Goal: Book appointment/travel/reservation

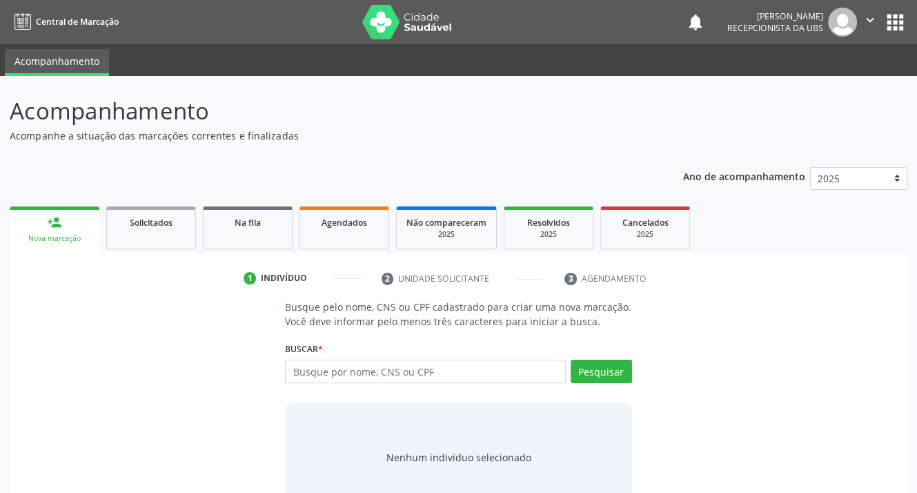
click at [391, 377] on input "text" at bounding box center [425, 370] width 280 height 23
type input "700001139579600"
click at [578, 375] on button "Pesquisar" at bounding box center [601, 370] width 61 height 23
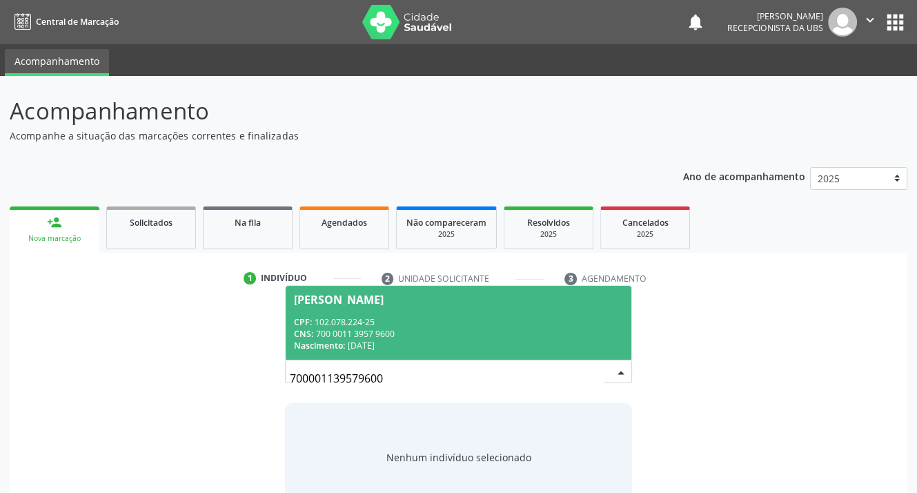
click at [333, 324] on div "CPF: 102.078.224-25" at bounding box center [458, 322] width 328 height 12
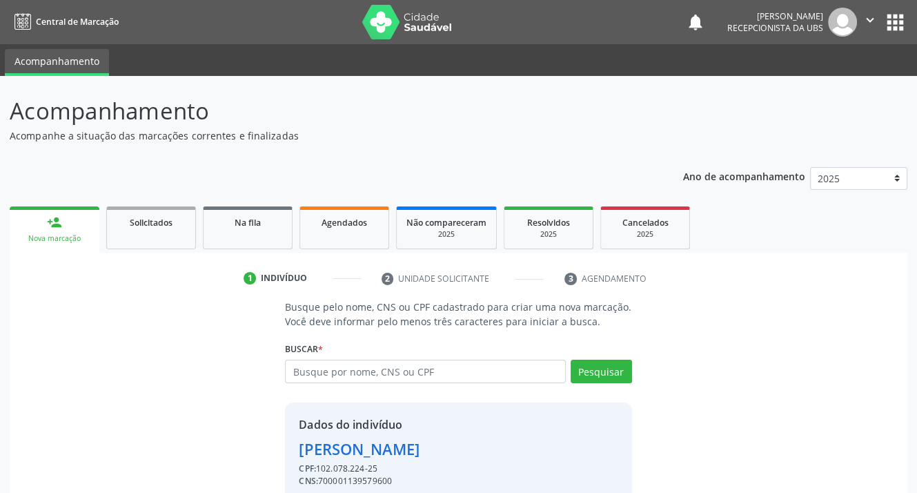
scroll to position [60, 0]
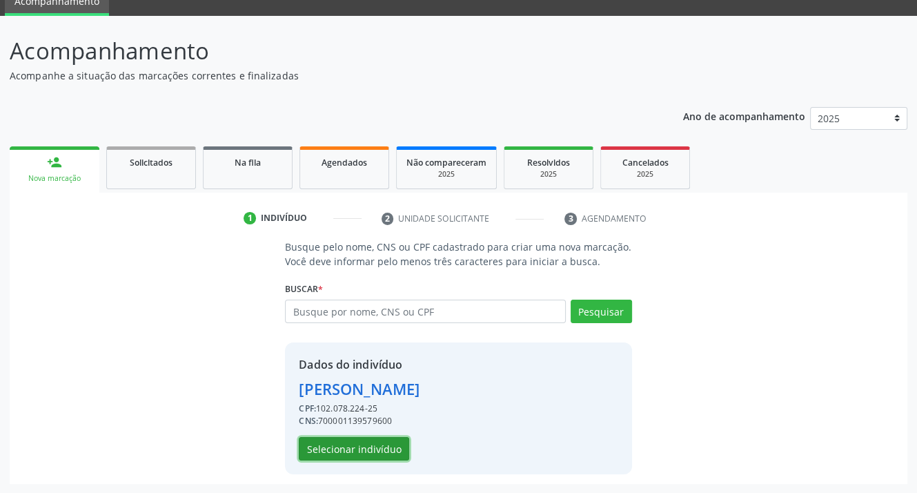
click at [354, 448] on button "Selecionar indivíduo" at bounding box center [354, 448] width 110 height 23
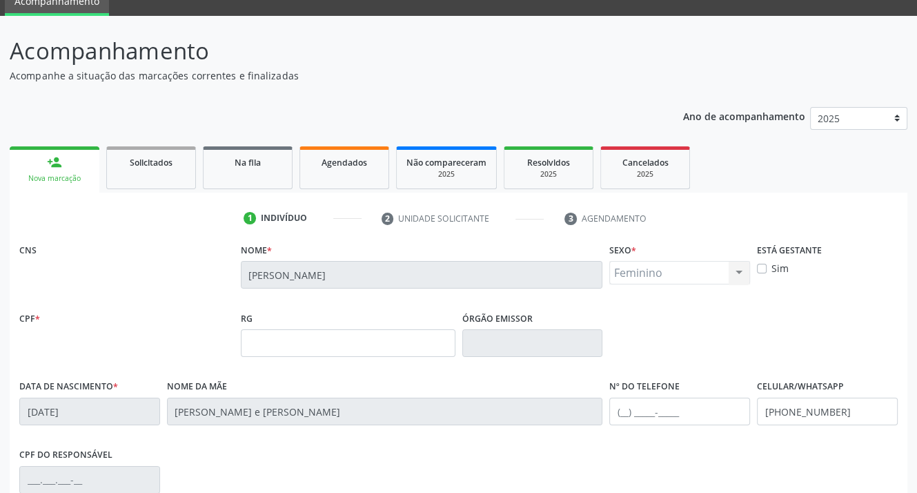
scroll to position [255, 0]
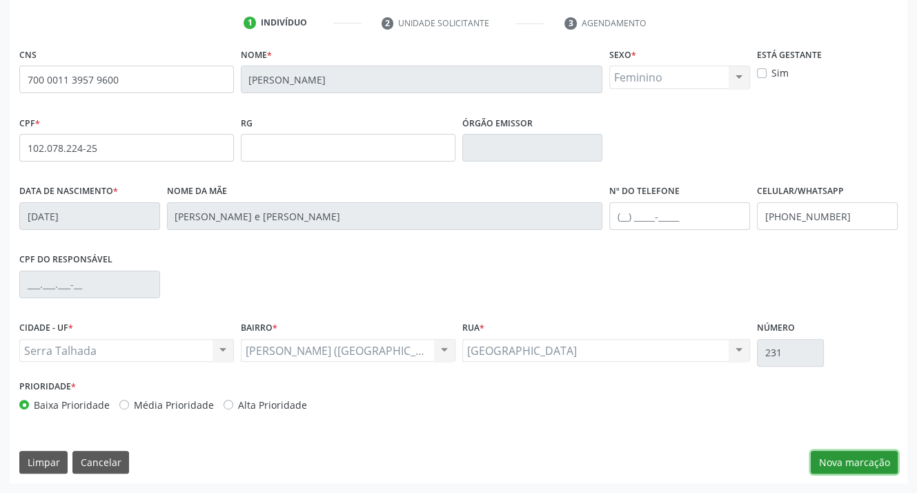
click at [853, 460] on button "Nova marcação" at bounding box center [854, 462] width 87 height 23
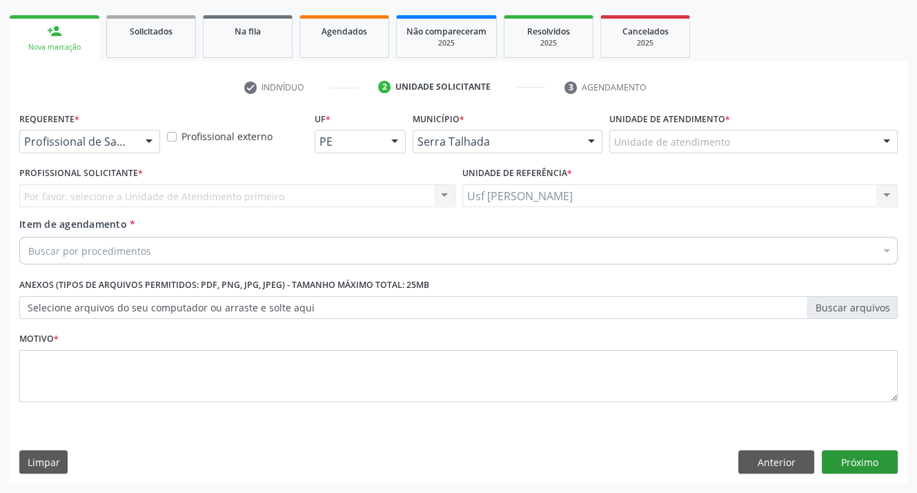
scroll to position [190, 0]
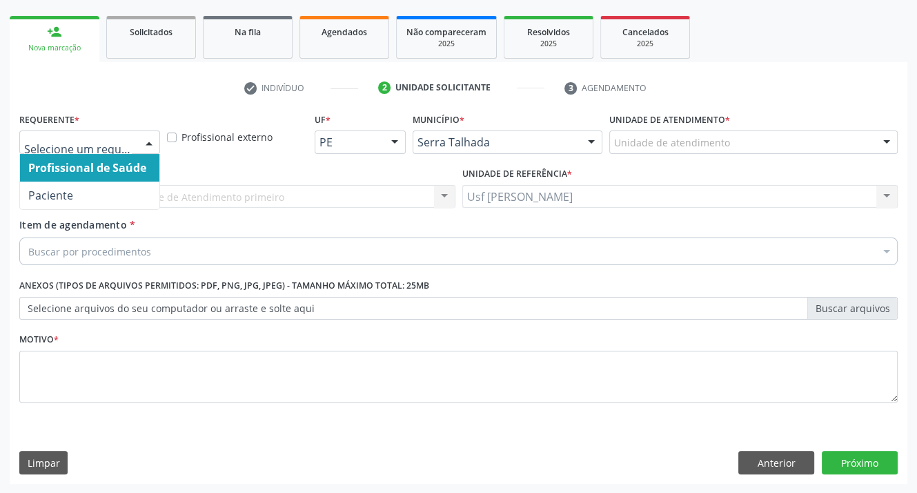
click at [145, 141] on div at bounding box center [149, 142] width 21 height 23
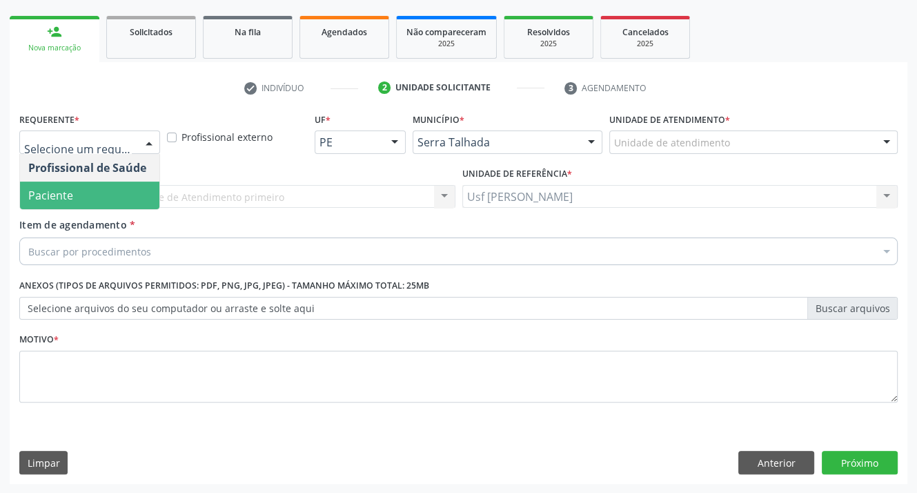
click at [83, 202] on span "Paciente" at bounding box center [89, 195] width 139 height 28
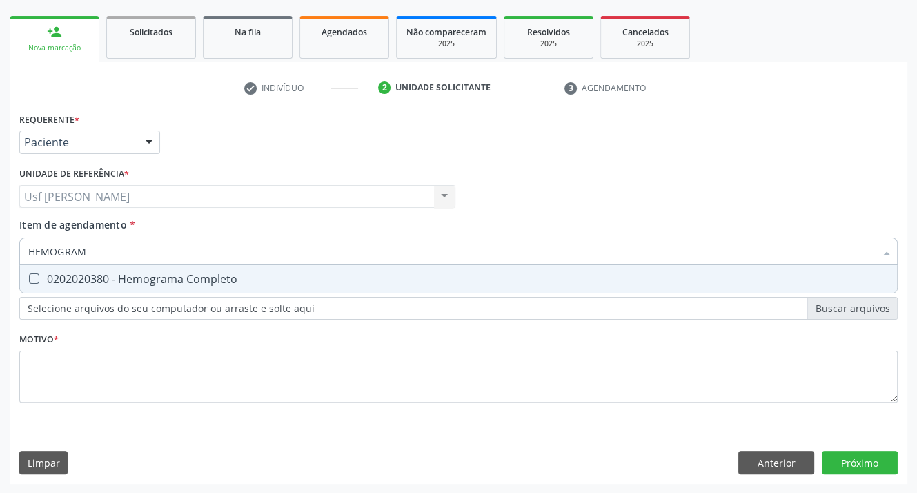
type input "HEMOGRAMA"
click at [33, 277] on Completo at bounding box center [34, 278] width 10 height 10
click at [29, 277] on Completo "checkbox" at bounding box center [24, 278] width 9 height 9
checkbox Completo "true"
type input "HEMOG"
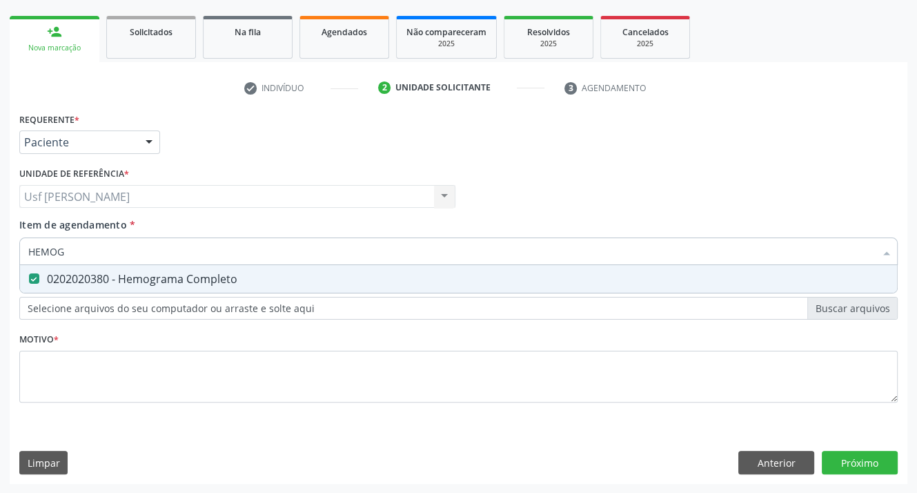
checkbox Completo "false"
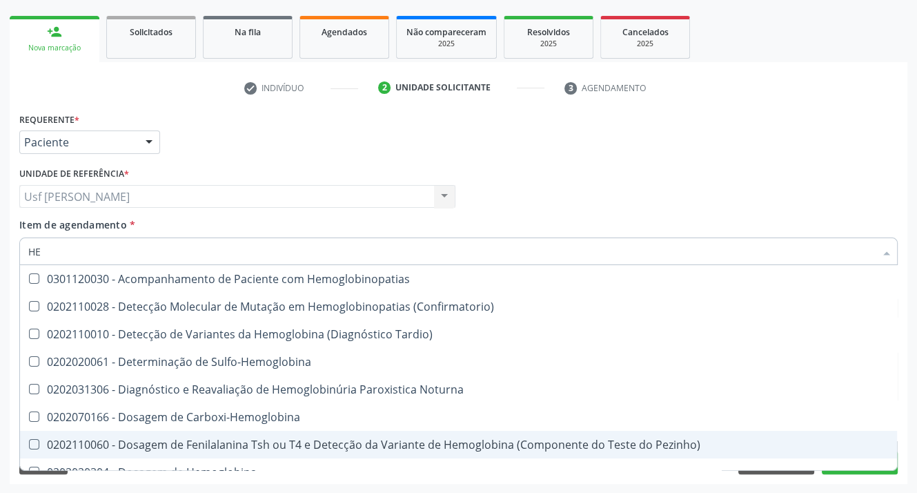
type input "H"
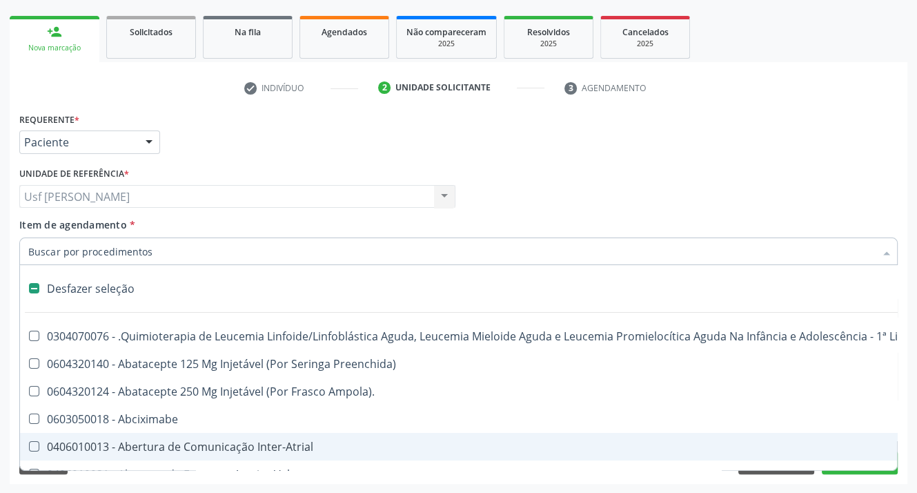
checkbox Capsula\) "false"
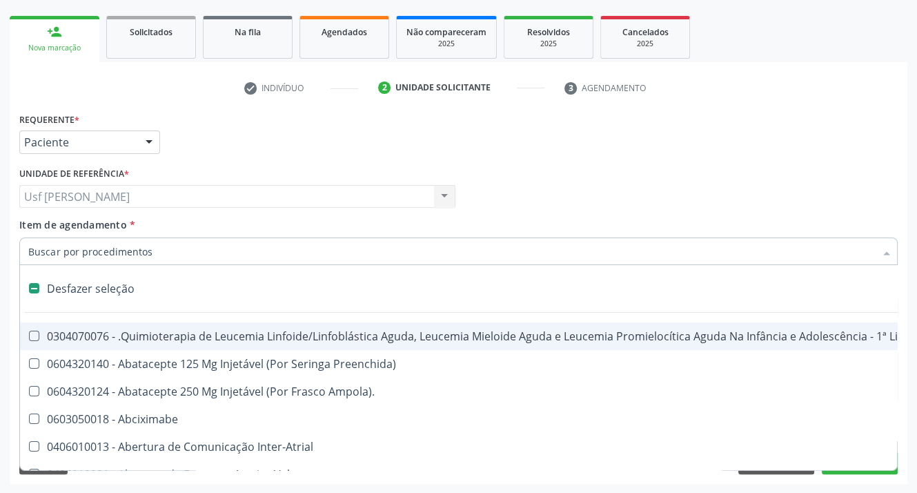
click at [85, 252] on input "Item de agendamento *" at bounding box center [451, 251] width 847 height 28
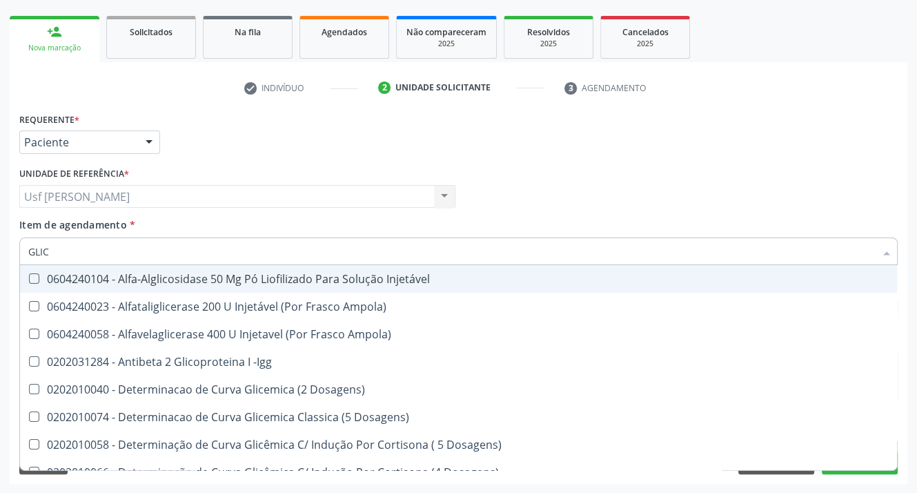
type input "GLICO"
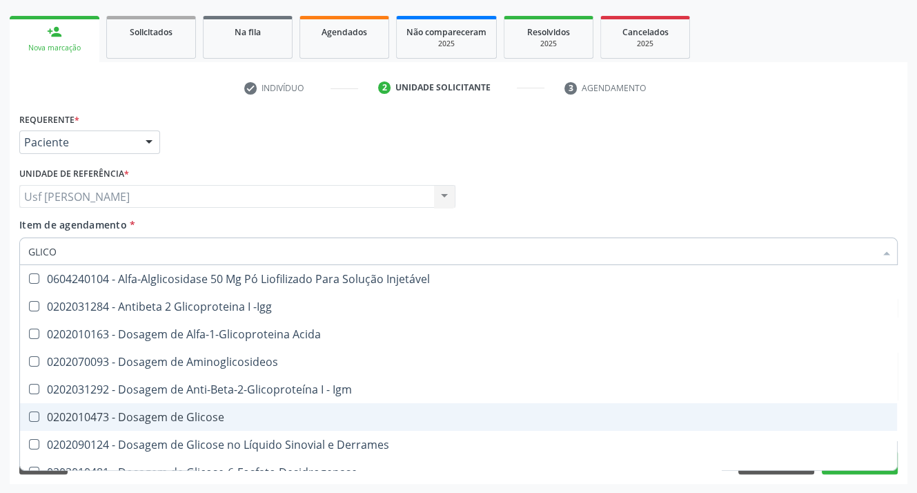
click at [36, 419] on Glicose at bounding box center [34, 416] width 10 height 10
click at [29, 419] on Glicose "checkbox" at bounding box center [24, 416] width 9 height 9
checkbox Glicose "true"
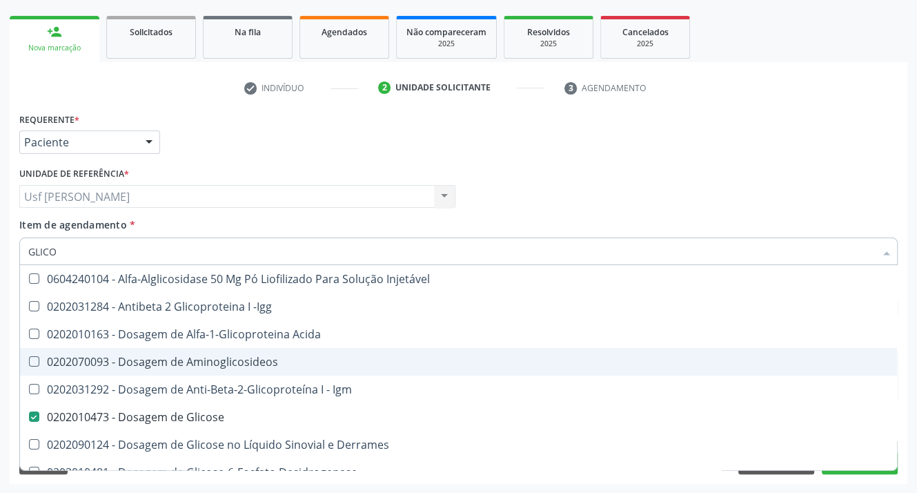
type input "GLIC"
checkbox Glicose "false"
checkbox Glicose "true"
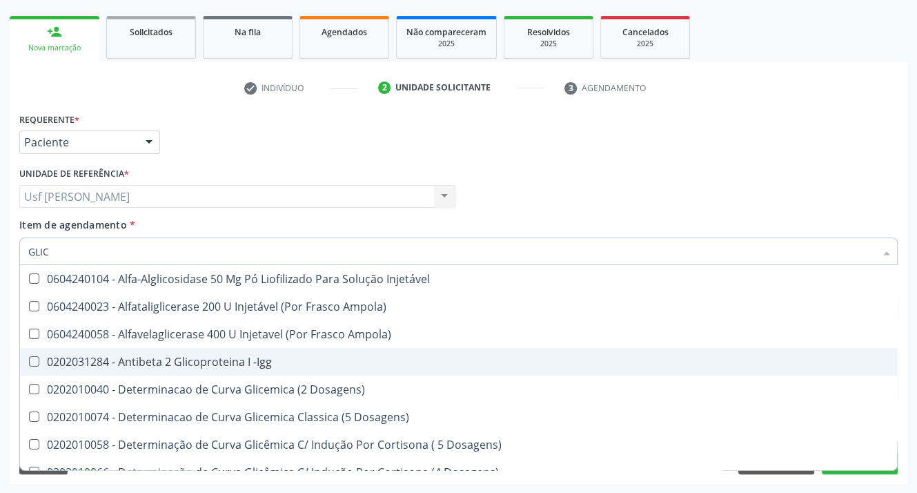
type input "GLI"
checkbox Glicose "false"
checkbox Glicosilada "true"
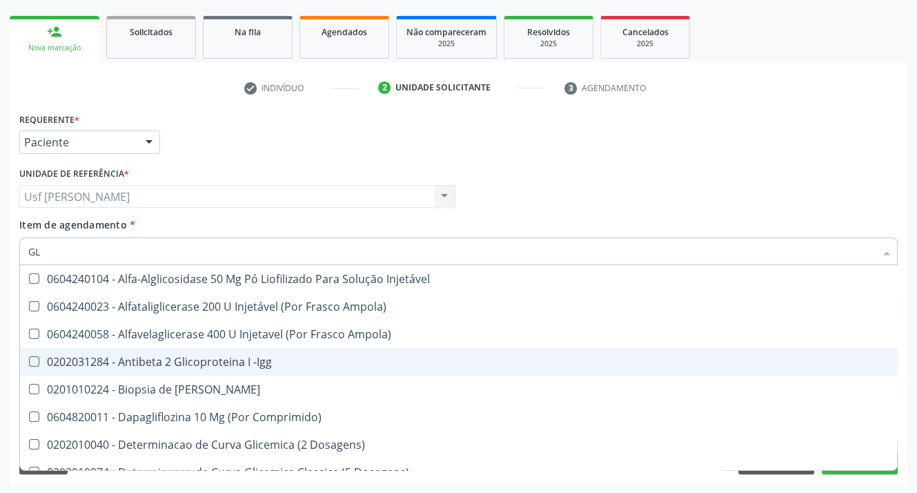
type input "G"
checkbox Glicose "false"
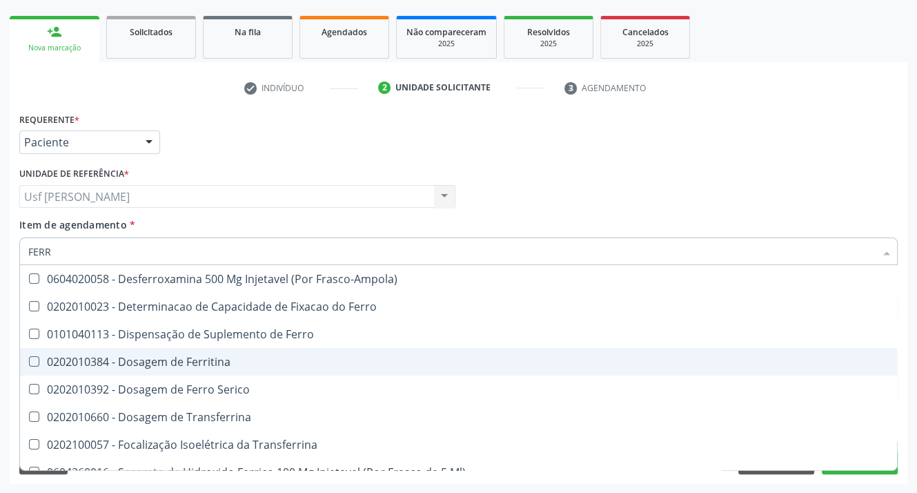
type input "FERRO"
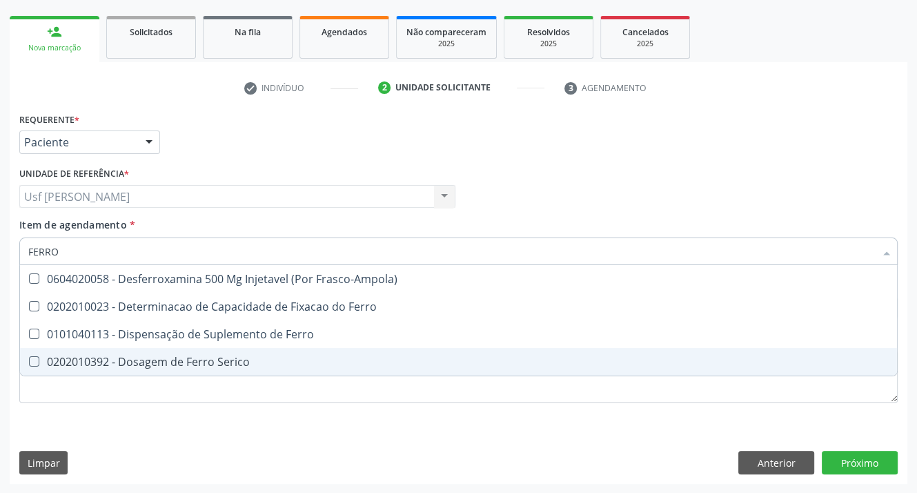
click at [34, 364] on Serico at bounding box center [34, 361] width 10 height 10
click at [29, 364] on Serico "checkbox" at bounding box center [24, 361] width 9 height 9
checkbox Serico "true"
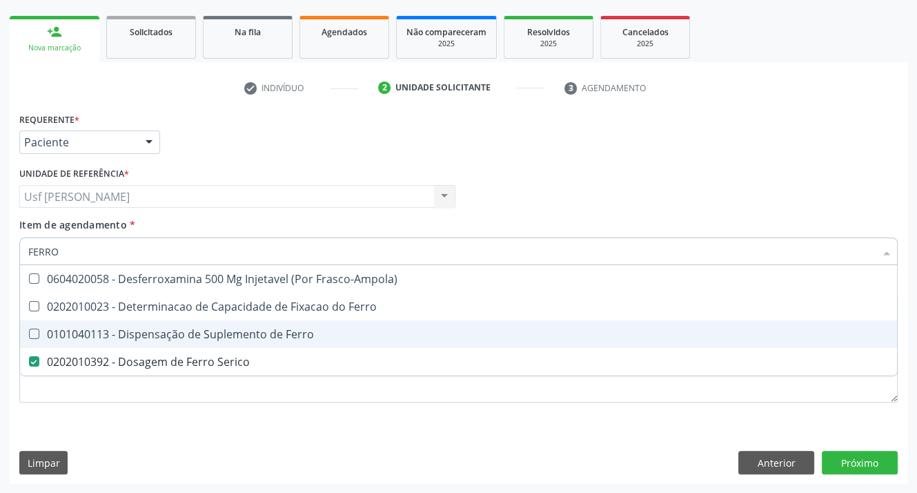
type input "FERR"
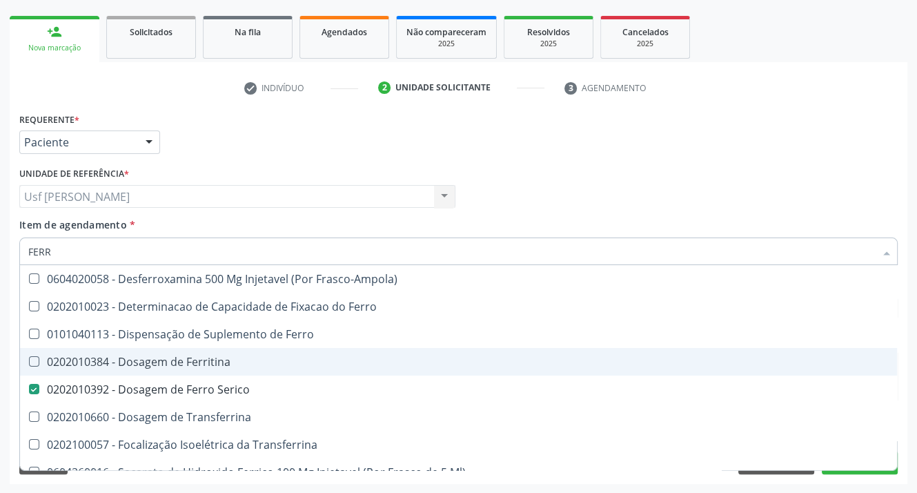
click at [33, 362] on Ferritina at bounding box center [34, 361] width 10 height 10
click at [29, 362] on Ferritina "checkbox" at bounding box center [24, 361] width 9 height 9
checkbox Ferritina "true"
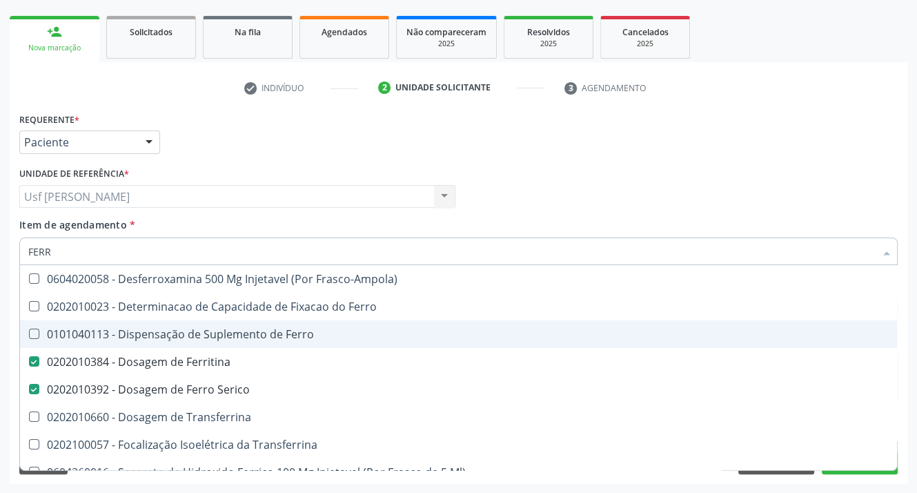
scroll to position [43, 0]
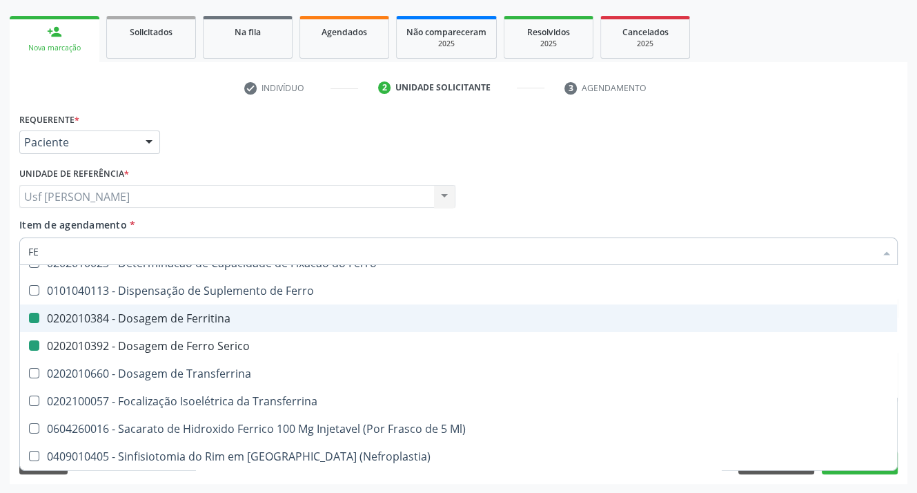
type input "F"
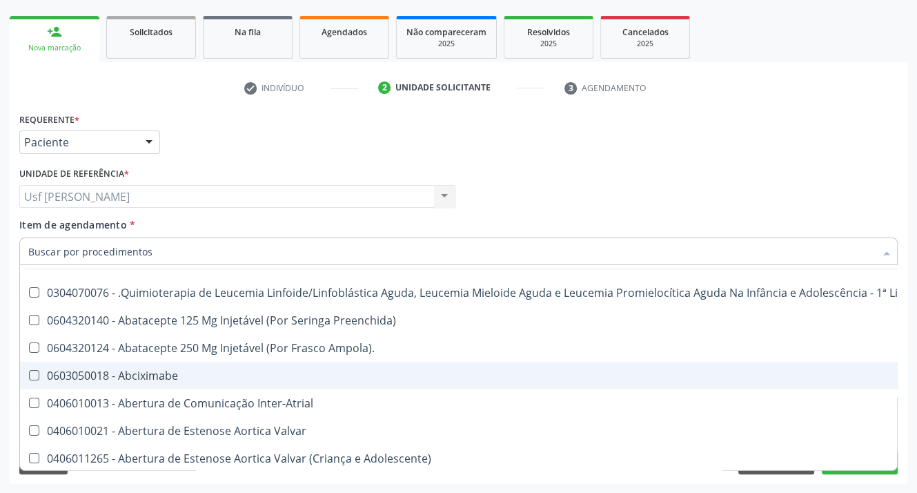
checkbox Abciximabe "false"
checkbox Inter-Atrial "false"
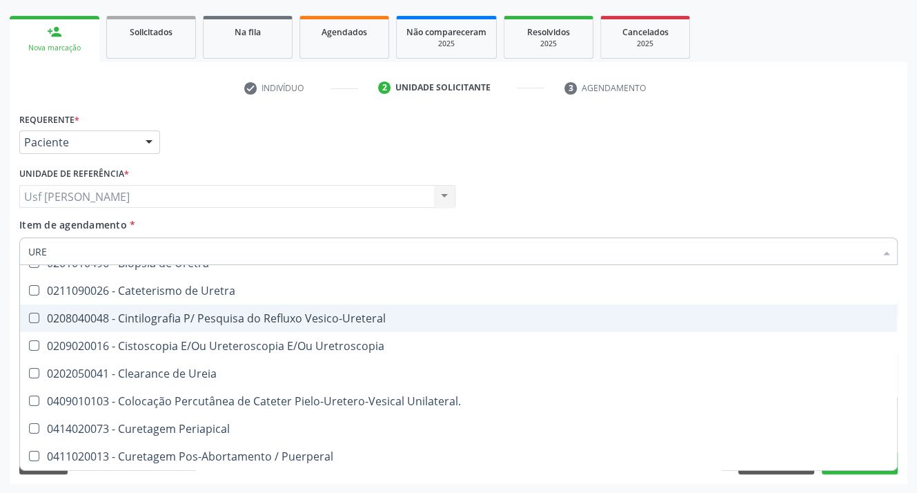
type input "UREI"
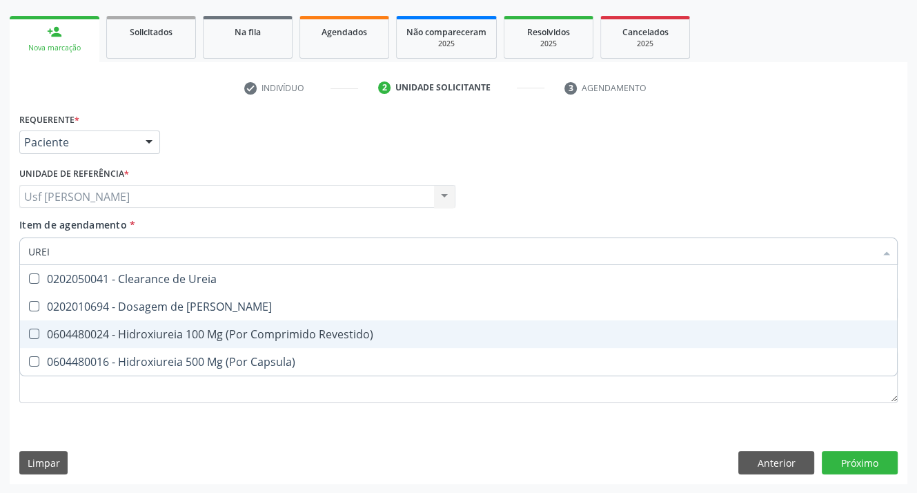
scroll to position [0, 0]
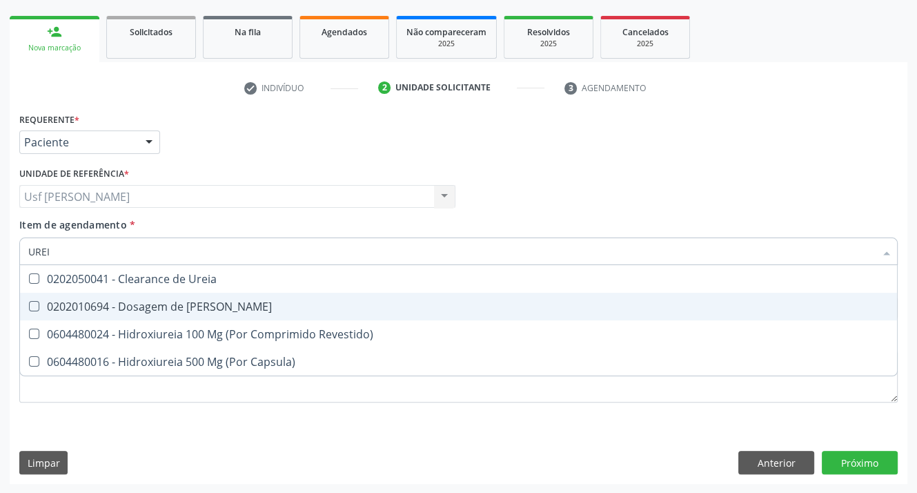
click at [30, 302] on Ureia at bounding box center [34, 306] width 10 height 10
click at [29, 302] on Ureia "checkbox" at bounding box center [24, 306] width 9 height 9
checkbox Ureia "true"
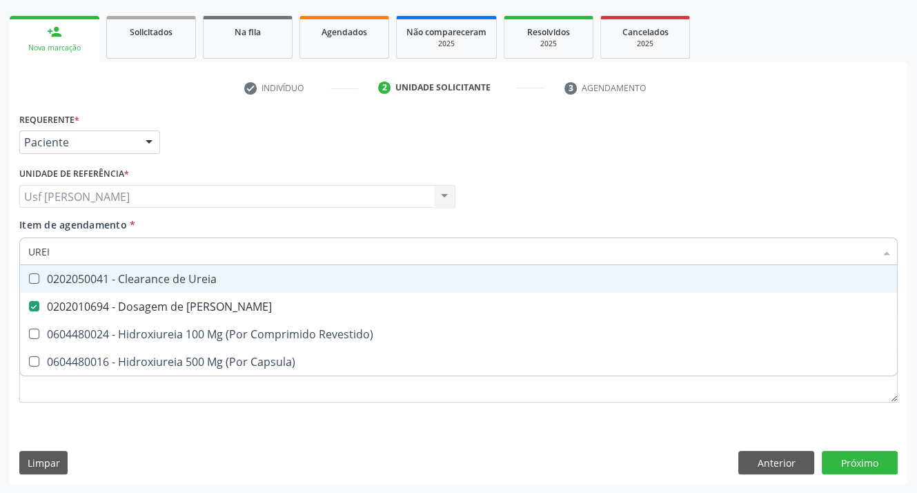
type input "URE"
checkbox Ureia "false"
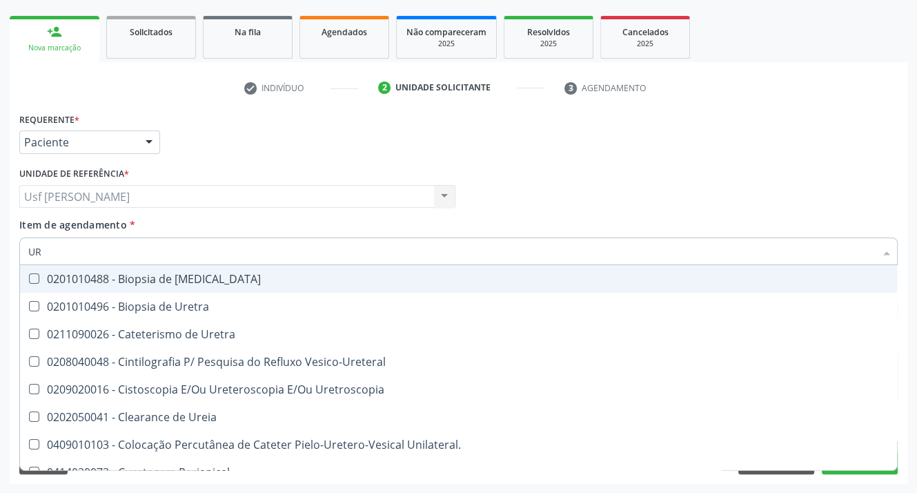
type input "U"
checkbox Ureia "false"
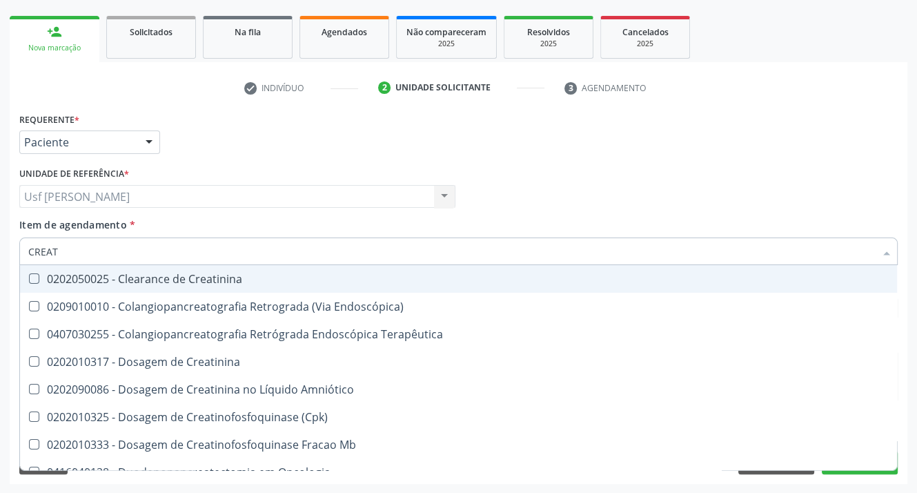
type input "CREATI"
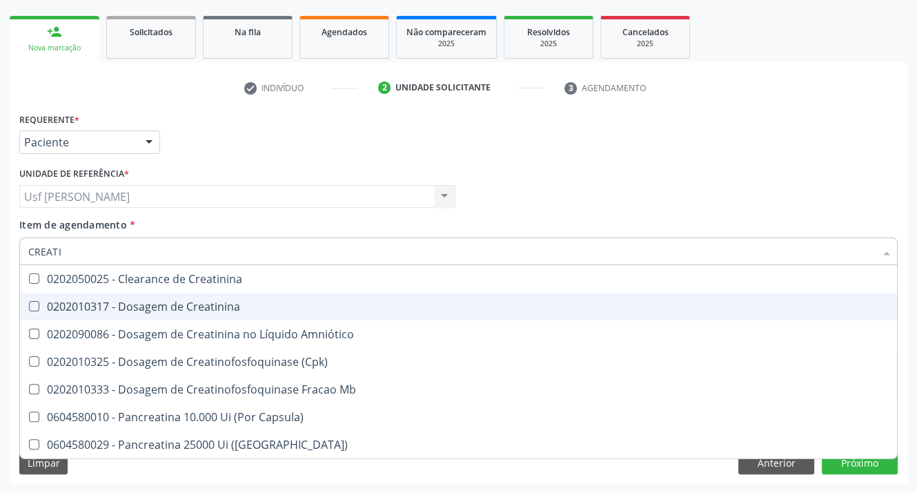
click at [30, 302] on Creatinina at bounding box center [34, 306] width 10 height 10
click at [29, 302] on Creatinina "checkbox" at bounding box center [24, 306] width 9 height 9
checkbox Creatinina "true"
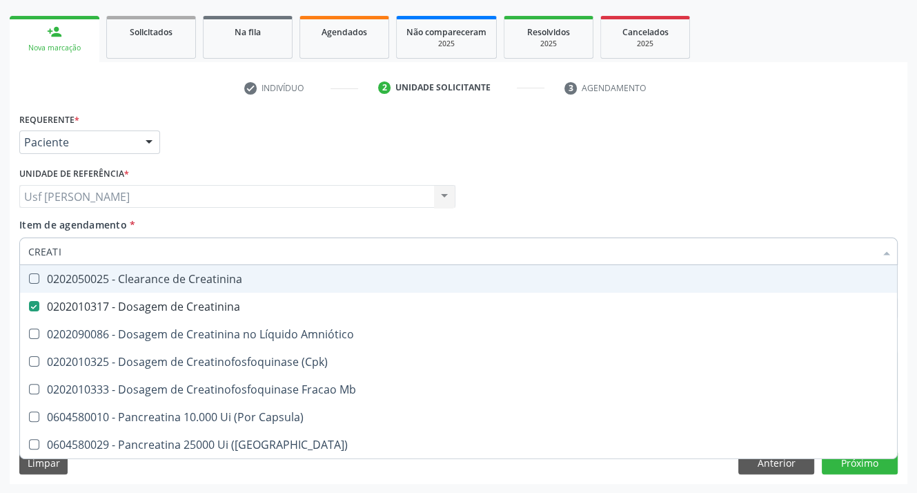
type input "CREAT"
checkbox Creatinina "false"
checkbox \(Cpk\) "true"
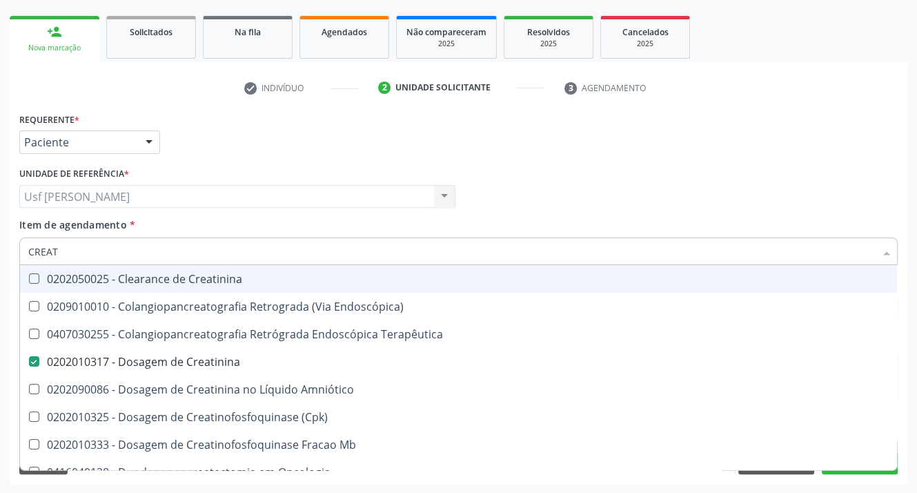
type input "CREA"
checkbox Creatinina "false"
checkbox Mb "true"
type input "CRE"
checkbox Mb "false"
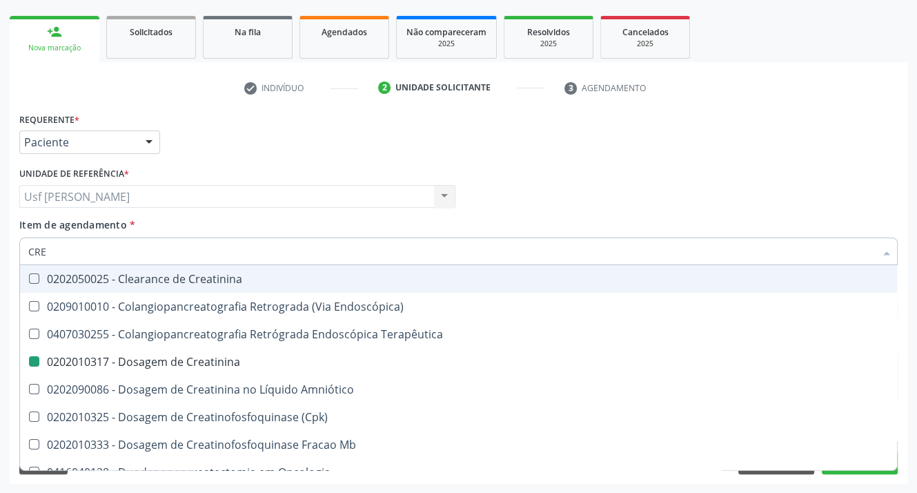
checkbox Oncologia "true"
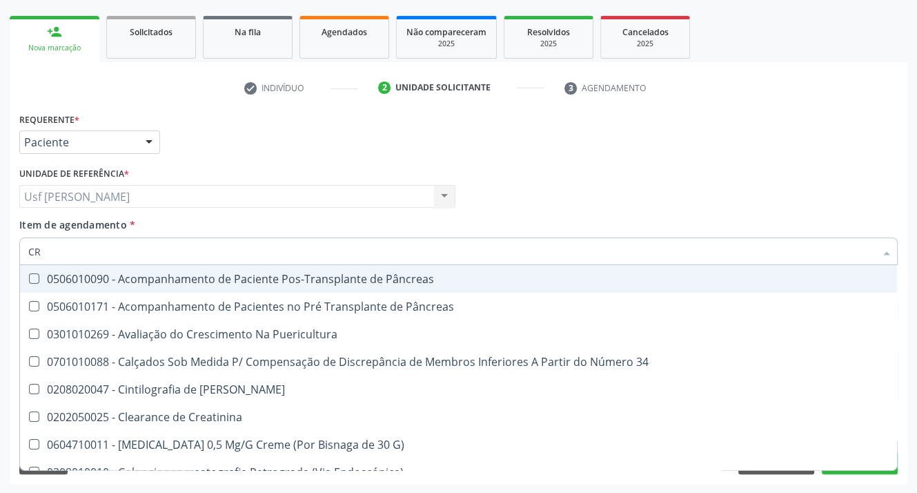
type input "C"
checkbox Creatinina "false"
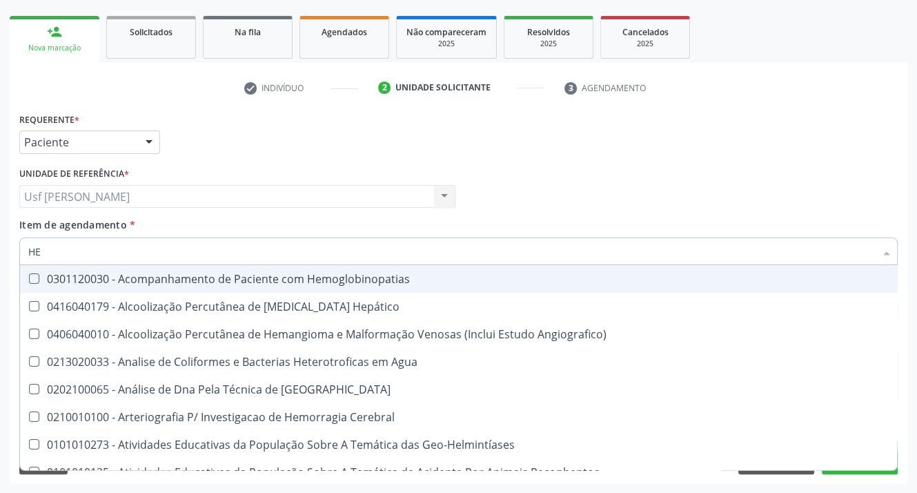
type input "HEM"
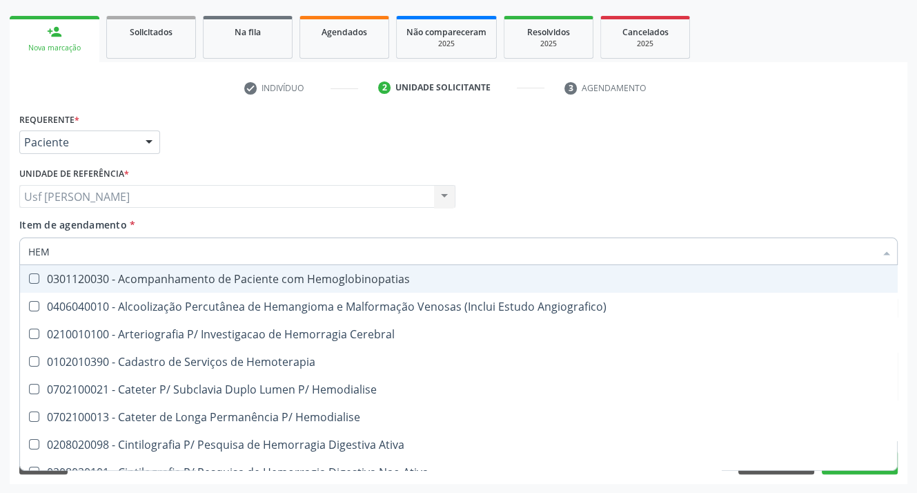
checkbox Completo "true"
type input "HEMO"
checkbox Retro-Retal "true"
checkbox Completo "false"
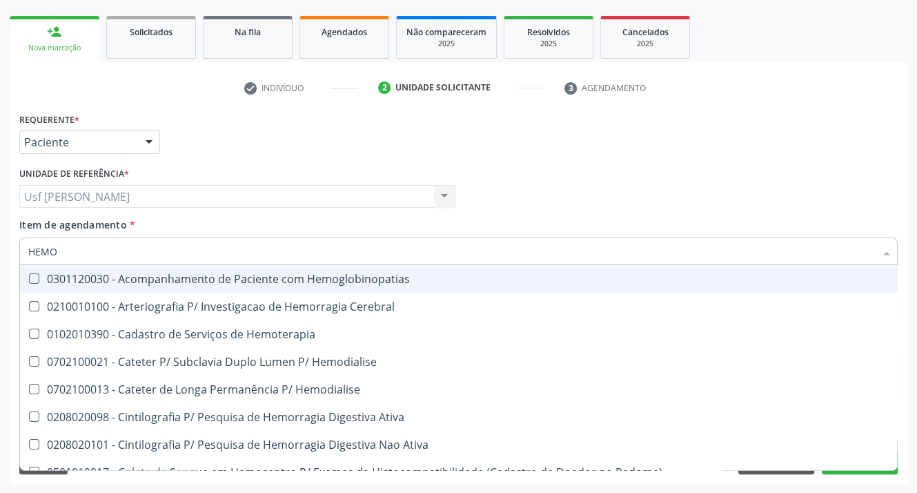
type input "HEMOG"
checkbox Carboxi-Hemoglobina "true"
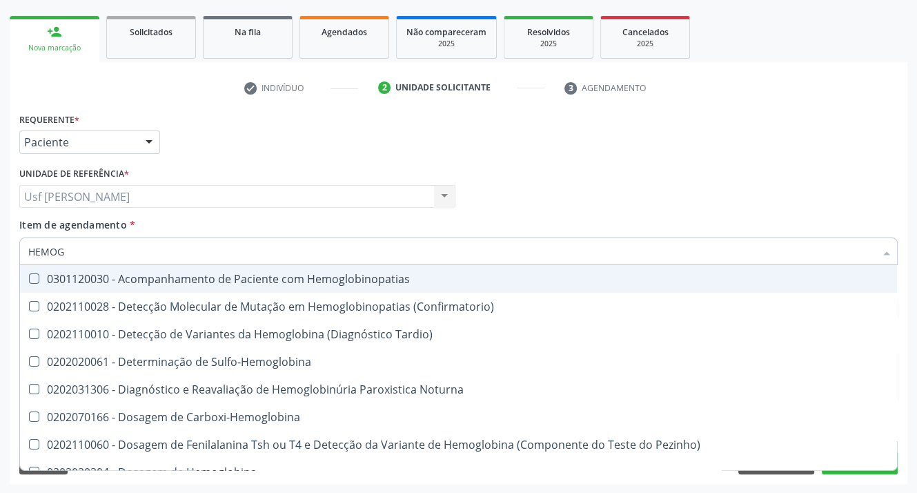
type input "HEMOGL"
checkbox Completo "false"
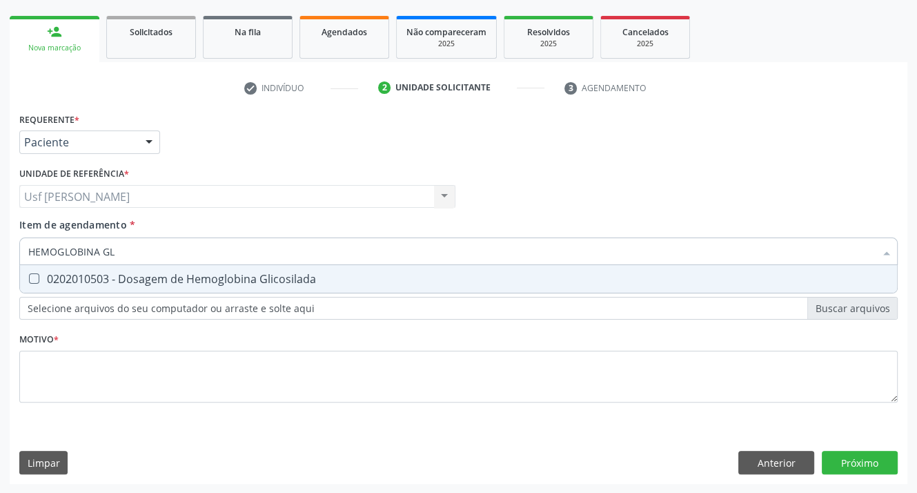
type input "HEMOGLOBINA GLI"
click at [35, 279] on Glicosilada at bounding box center [34, 278] width 10 height 10
click at [29, 279] on Glicosilada "checkbox" at bounding box center [24, 278] width 9 height 9
checkbox Glicosilada "true"
type input "HEMOGLOBINA"
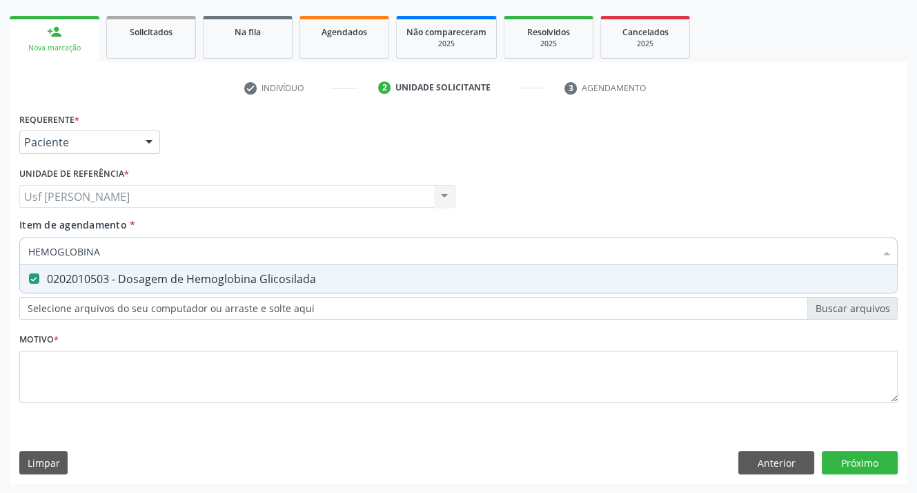
checkbox Glicosilada "false"
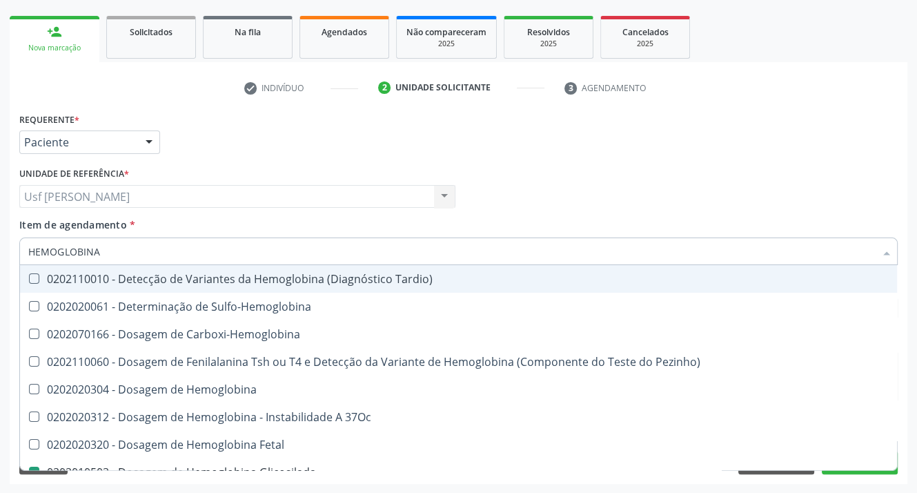
type input "HEMOGLOBIN"
checkbox Glicosilada "false"
checkbox Hematocrito\) "true"
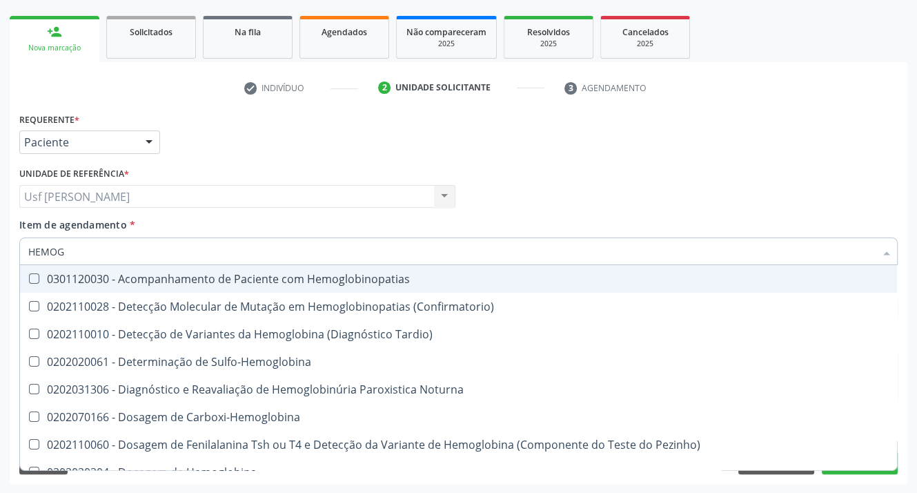
type input "HEMO"
checkbox Glicosilada "false"
checkbox S "false"
type input "H"
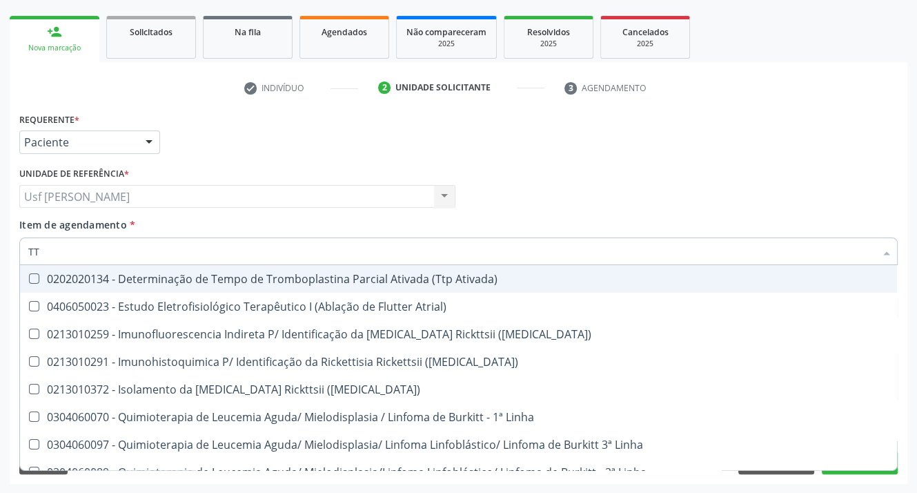
type input "TTP"
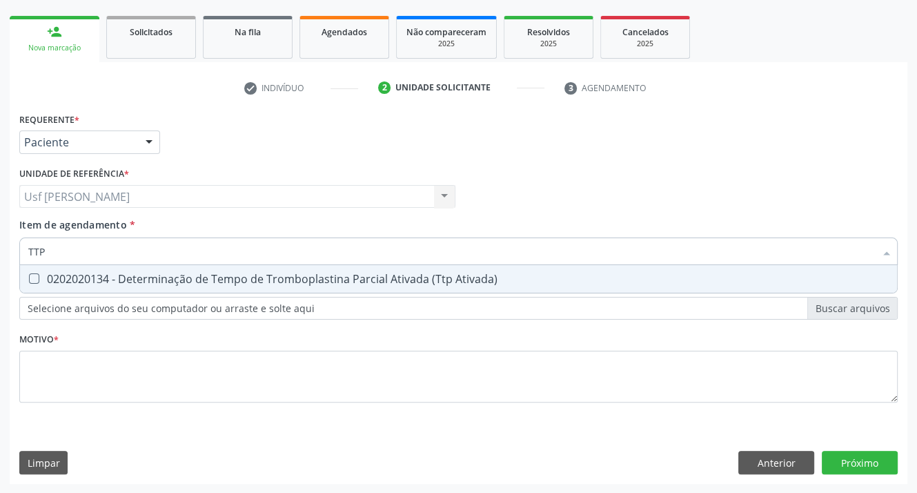
click at [37, 278] on Ativada\) at bounding box center [34, 278] width 10 height 10
click at [29, 278] on Ativada\) "checkbox" at bounding box center [24, 278] width 9 height 9
checkbox Ativada\) "true"
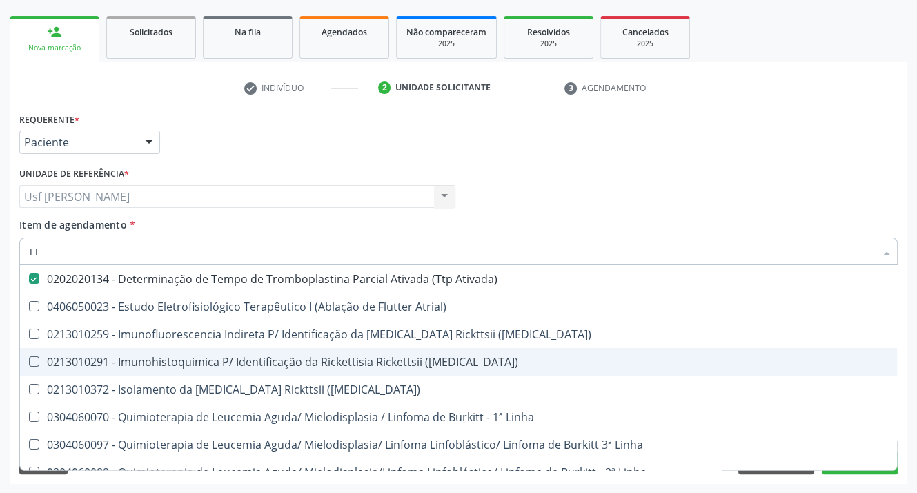
type input "T"
checkbox Ativada\) "false"
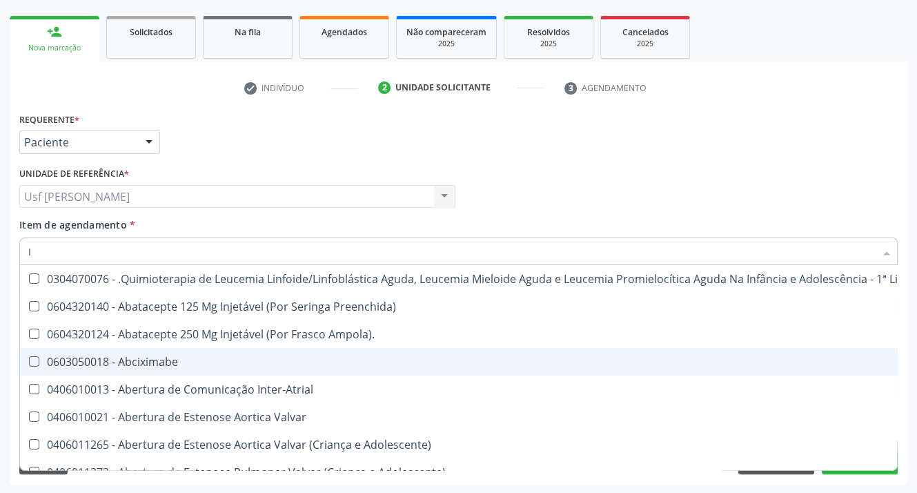
type input "IN"
checkbox Ativada\) "true"
checkbox Creatinina "true"
checkbox Ferritina "true"
checkbox Glicosilada "true"
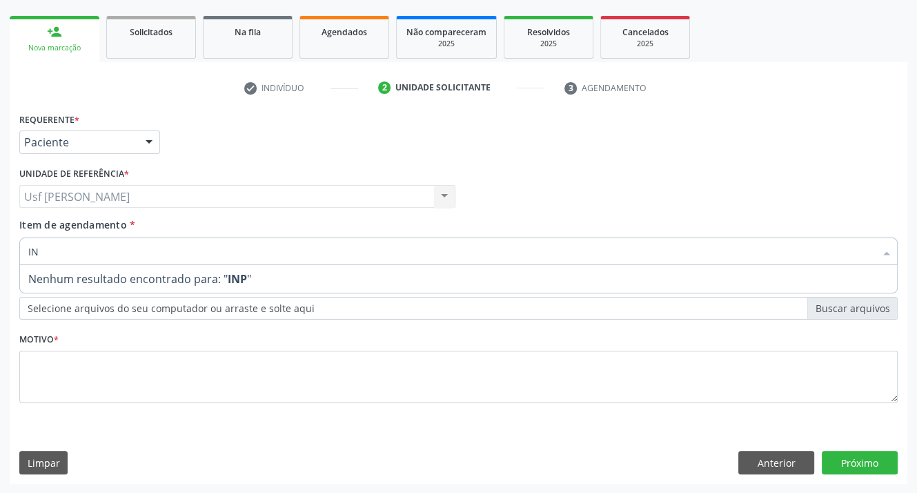
type input "I"
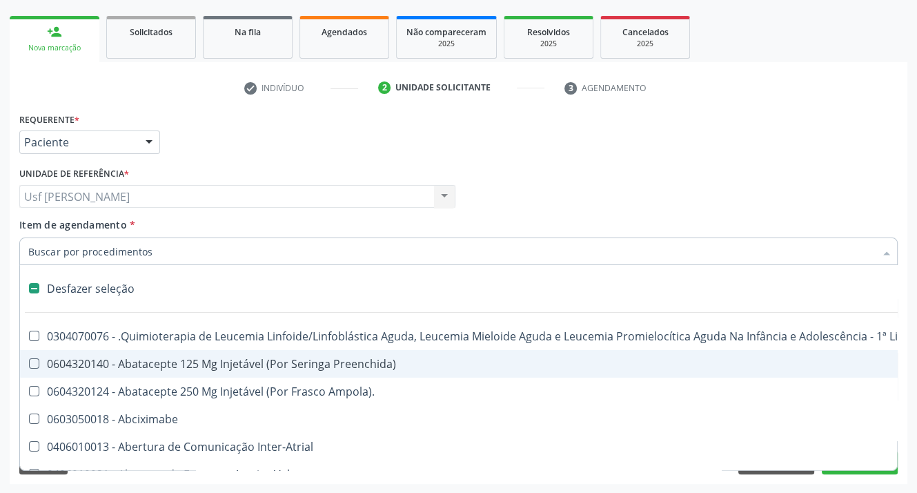
type input "T"
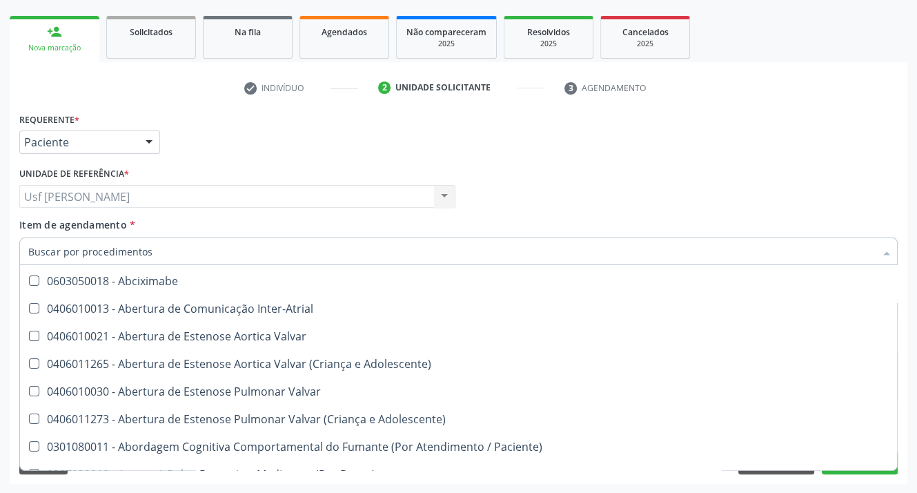
scroll to position [414, 0]
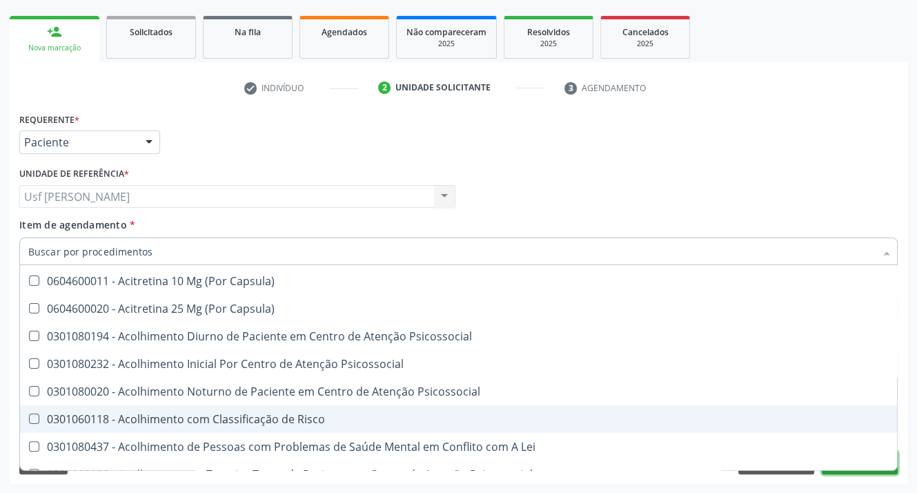
click at [861, 471] on button "Próximo" at bounding box center [860, 462] width 76 height 23
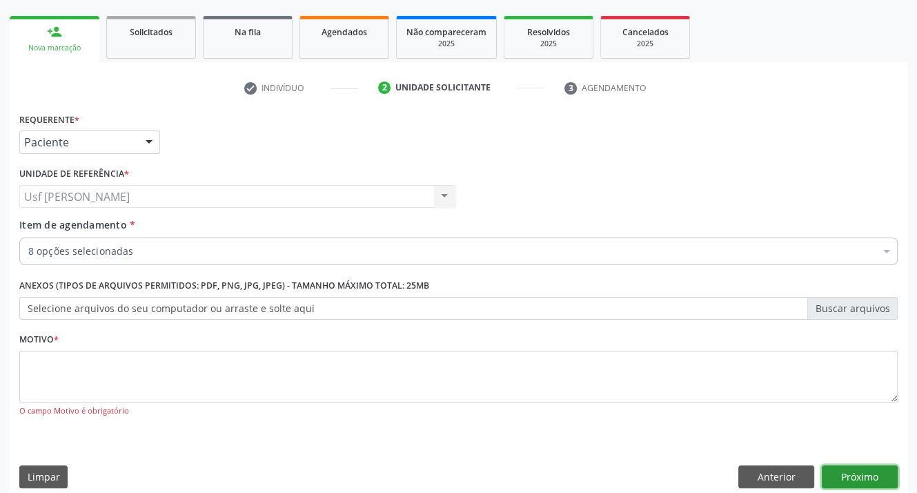
scroll to position [0, 0]
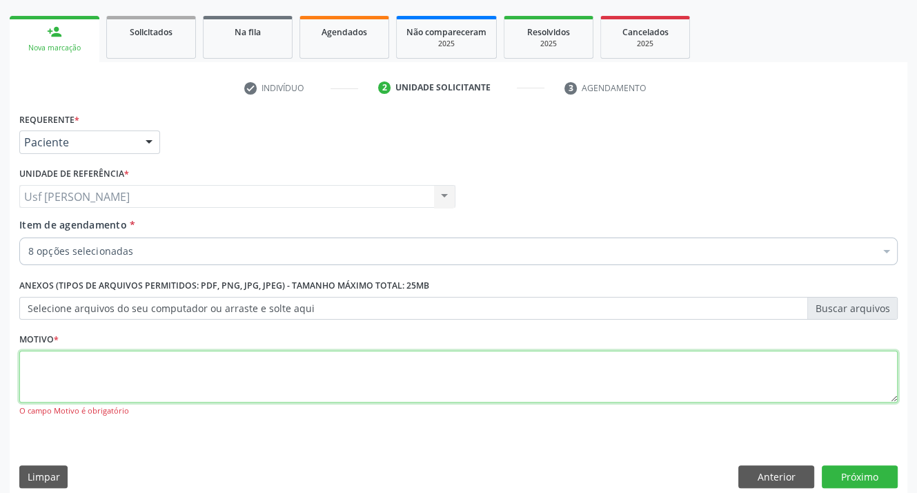
click at [67, 369] on textarea at bounding box center [458, 376] width 878 height 52
type textarea ";"
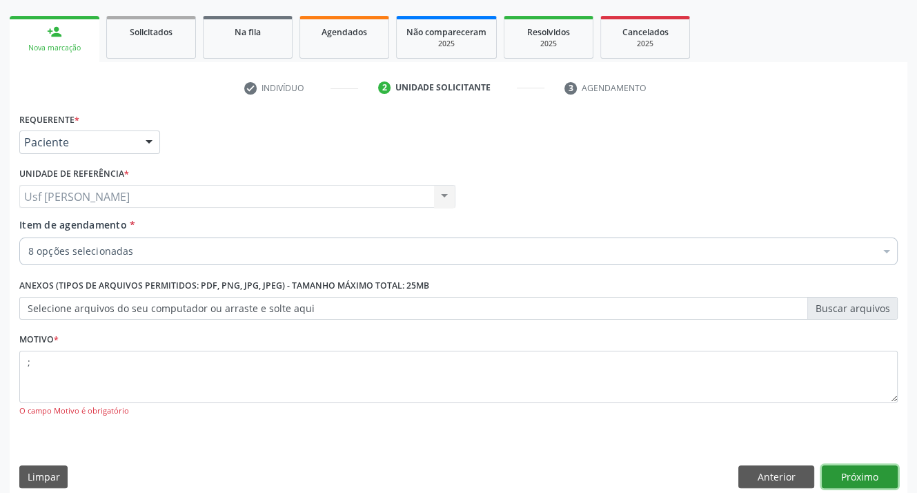
click at [860, 475] on button "Próximo" at bounding box center [860, 476] width 76 height 23
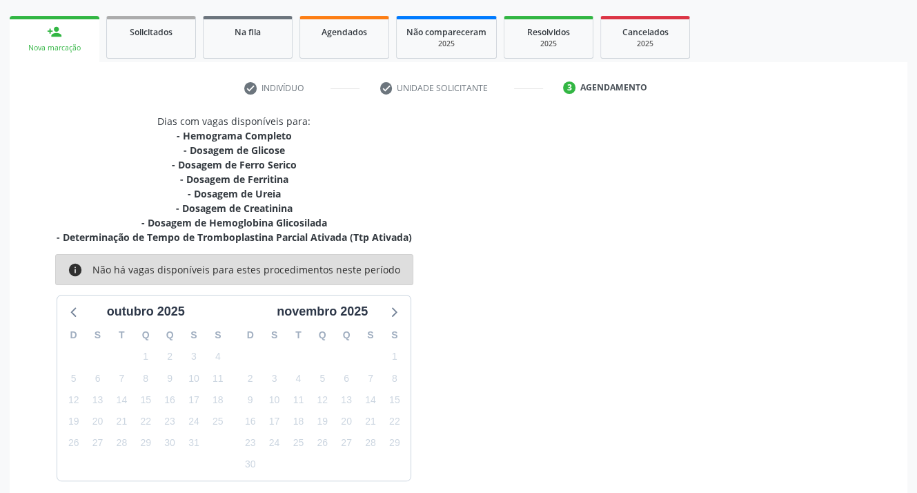
click at [420, 238] on div "Dias com vagas disponíveis para: - Hemograma Completo - Dosagem de Glicose - Do…" at bounding box center [234, 297] width 449 height 366
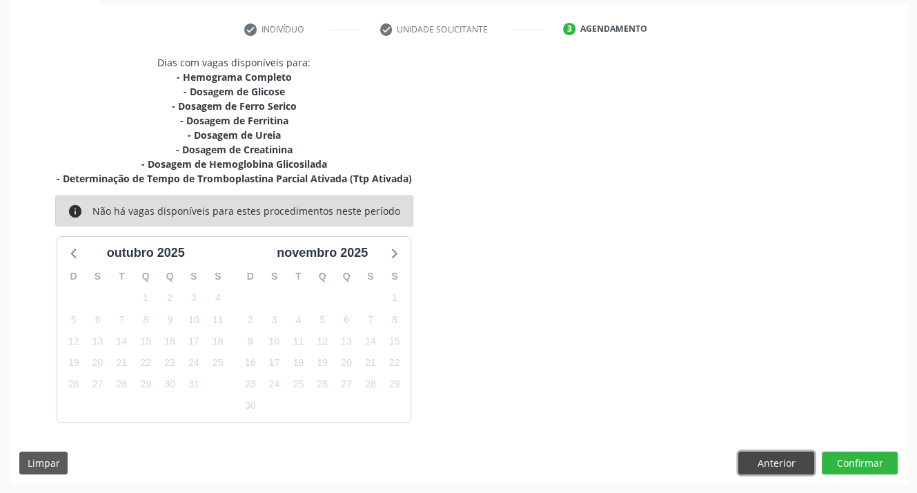
click at [781, 459] on button "Anterior" at bounding box center [776, 462] width 76 height 23
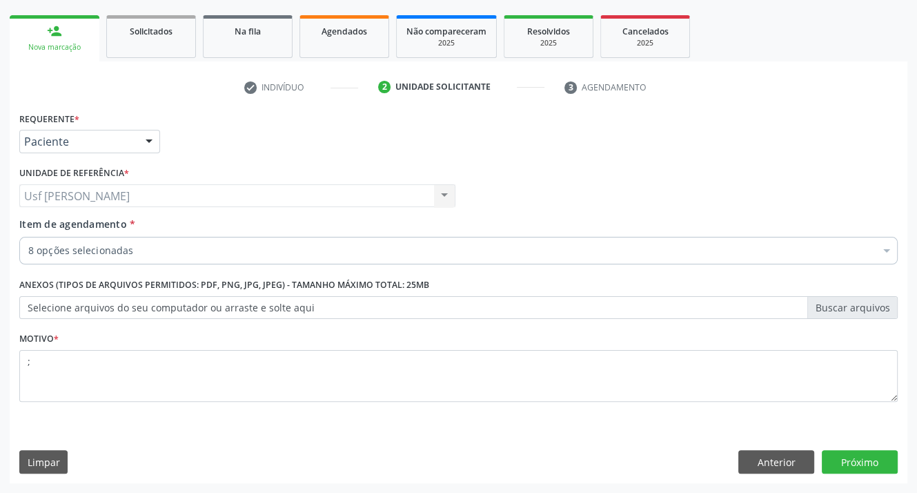
scroll to position [190, 0]
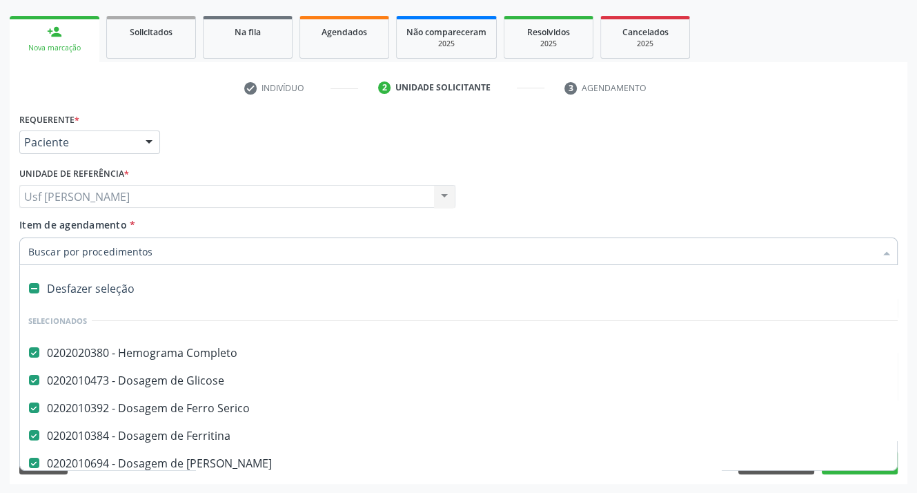
click at [137, 250] on input "Item de agendamento *" at bounding box center [451, 251] width 847 height 28
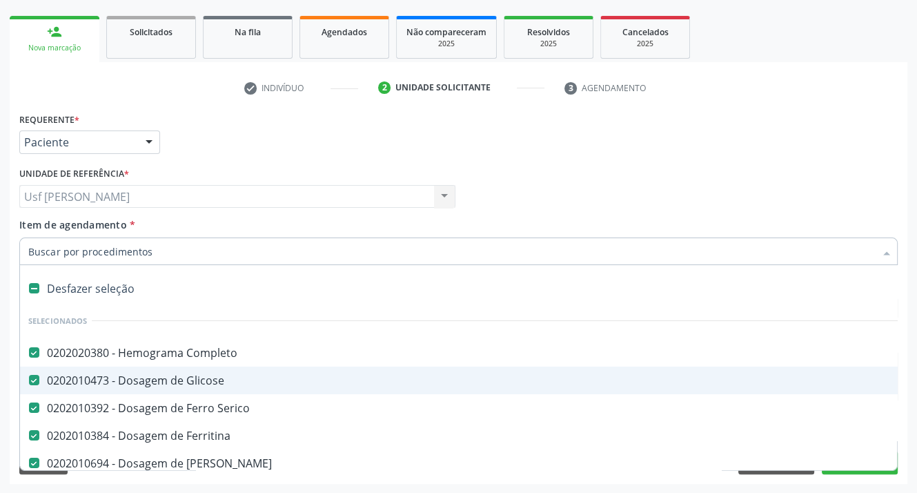
scroll to position [138, 0]
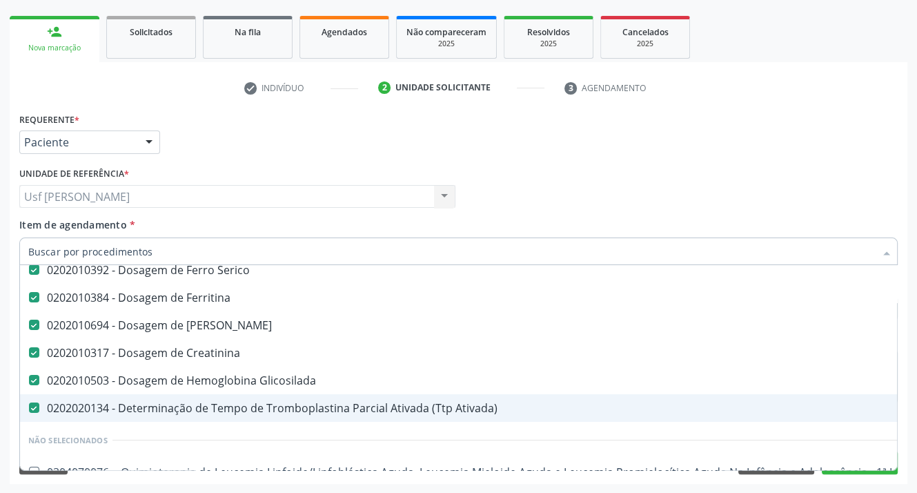
click at [32, 402] on Ativada\) at bounding box center [34, 407] width 10 height 10
click at [29, 403] on Ativada\) "checkbox" at bounding box center [24, 407] width 9 height 9
checkbox Ativada\) "false"
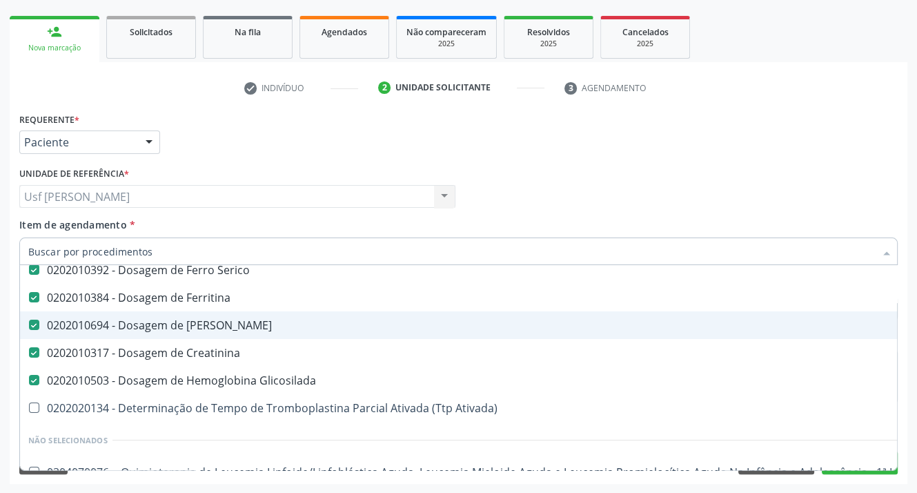
scroll to position [345, 0]
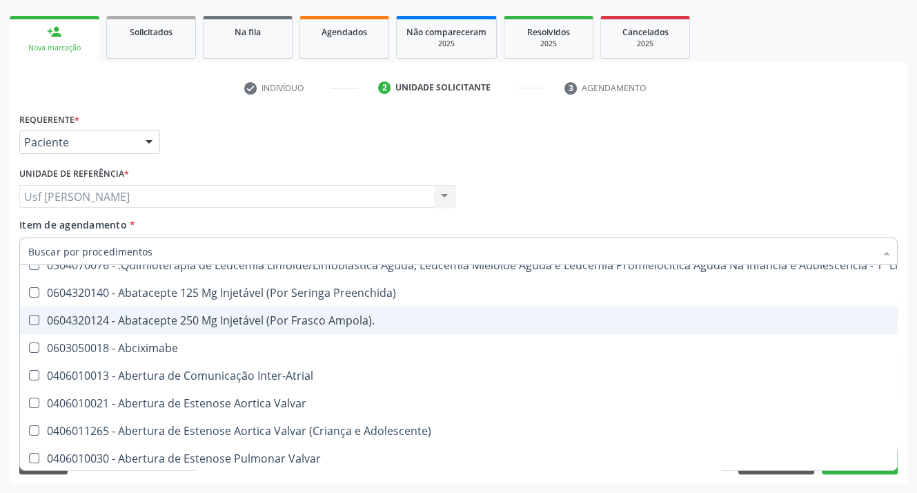
click at [853, 469] on div "Desfazer seleção Selecionados 0202020380 - Hemograma Completo 0202010473 - Dosa…" at bounding box center [458, 368] width 878 height 206
drag, startPoint x: 909, startPoint y: 450, endPoint x: 893, endPoint y: 470, distance: 25.1
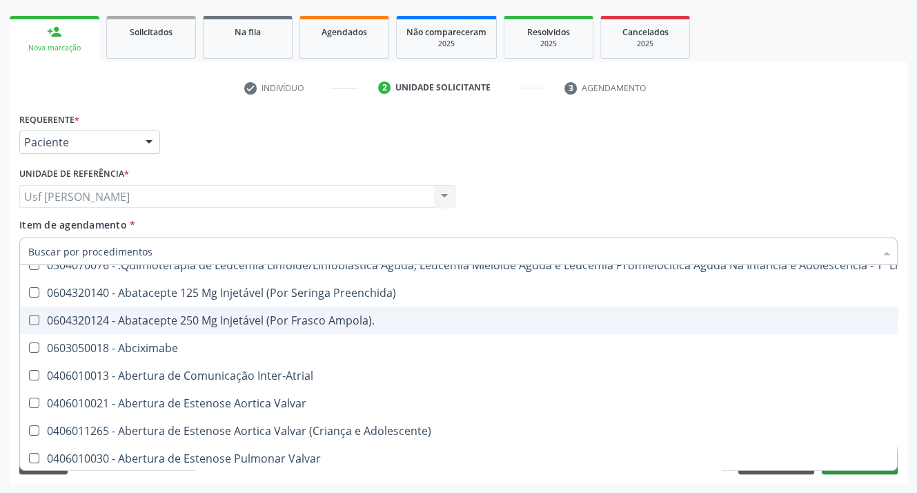
click at [909, 450] on div "Acompanhamento Acompanhe a situação das marcações correntes e finalizadas Relat…" at bounding box center [458, 189] width 917 height 608
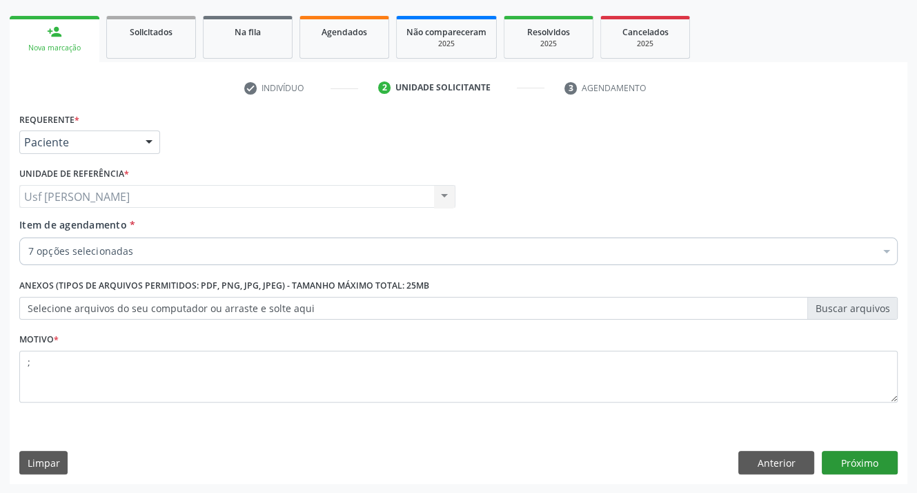
scroll to position [0, 0]
click at [860, 458] on button "Próximo" at bounding box center [860, 462] width 76 height 23
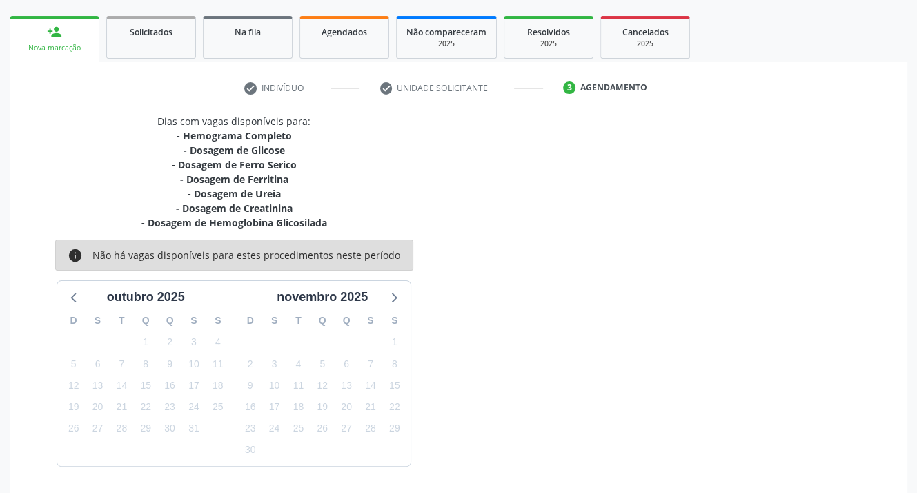
scroll to position [235, 0]
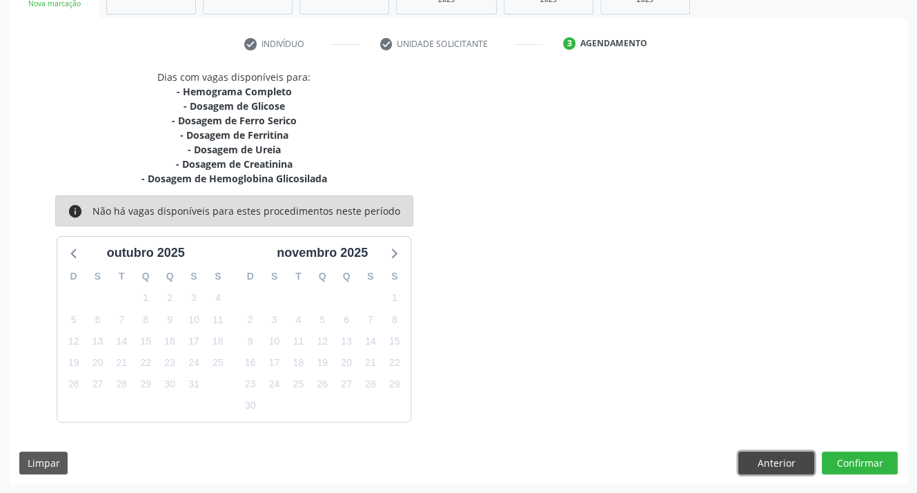
click at [767, 454] on button "Anterior" at bounding box center [776, 462] width 76 height 23
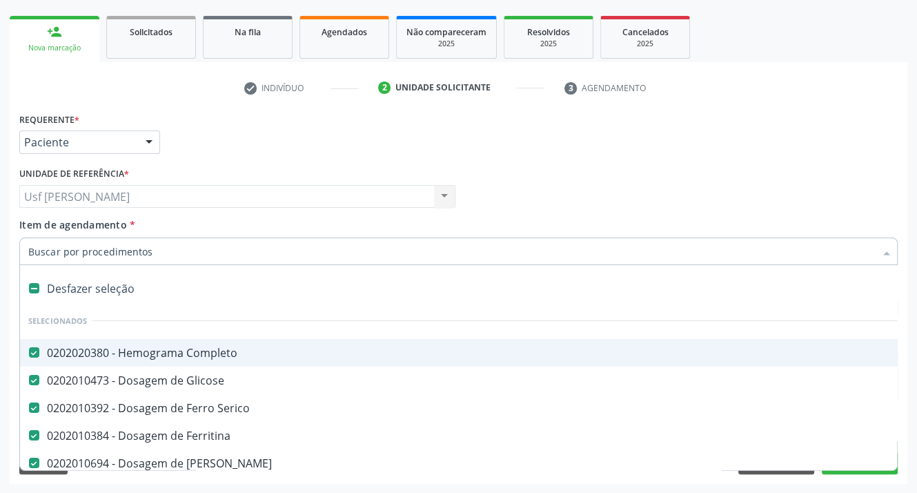
scroll to position [69, 0]
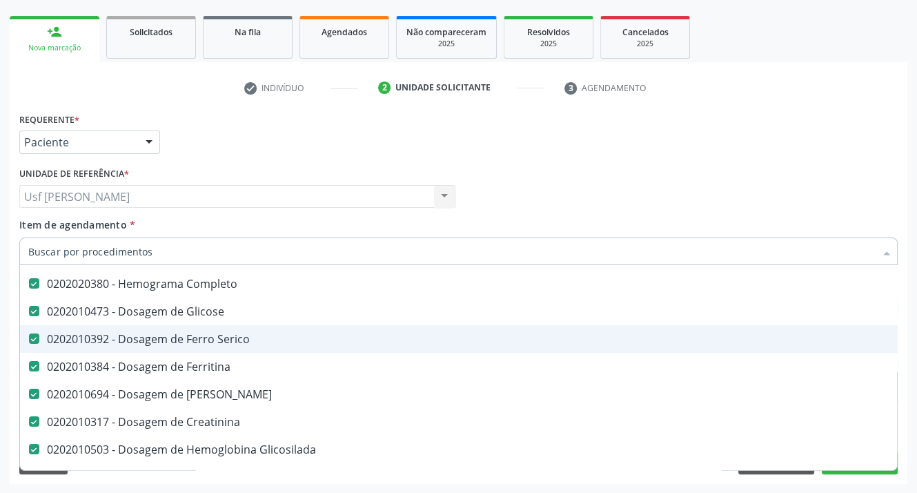
click at [37, 335] on Serico at bounding box center [34, 338] width 10 height 10
click at [29, 335] on Serico "checkbox" at bounding box center [24, 338] width 9 height 9
checkbox Serico "false"
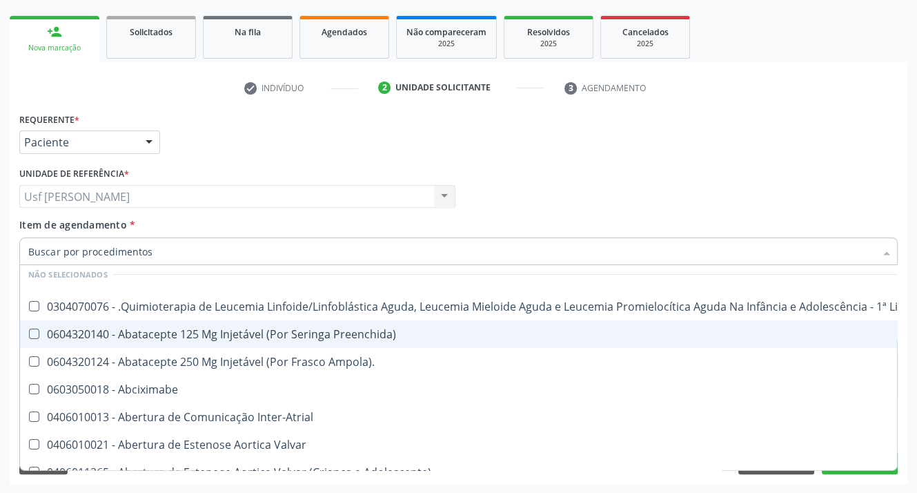
click at [833, 469] on div "Desfazer seleção Selecionados 0202020380 - Hemograma Completo 0202010473 - Dosa…" at bounding box center [458, 368] width 878 height 206
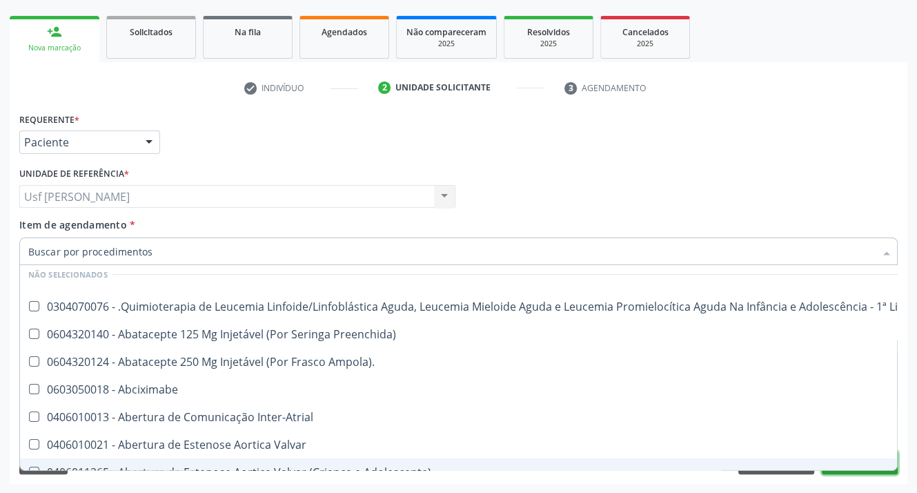
click at [864, 470] on button "Próximo" at bounding box center [860, 462] width 76 height 23
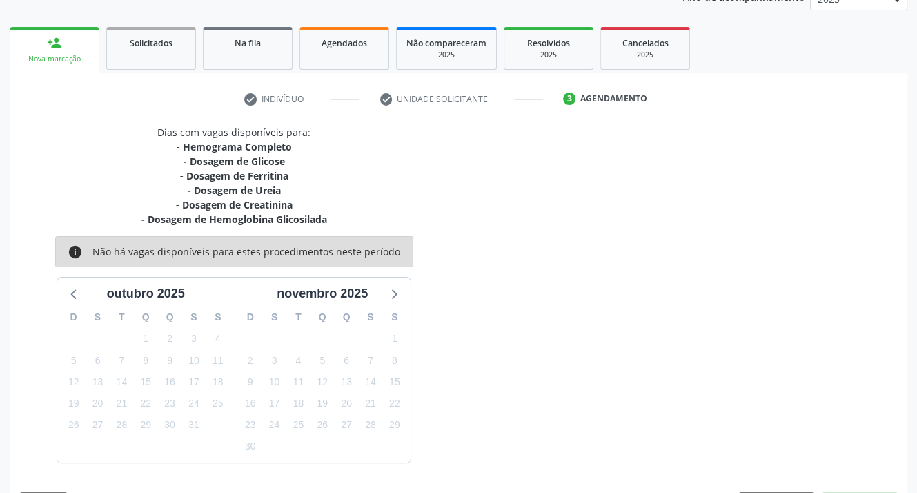
scroll to position [190, 0]
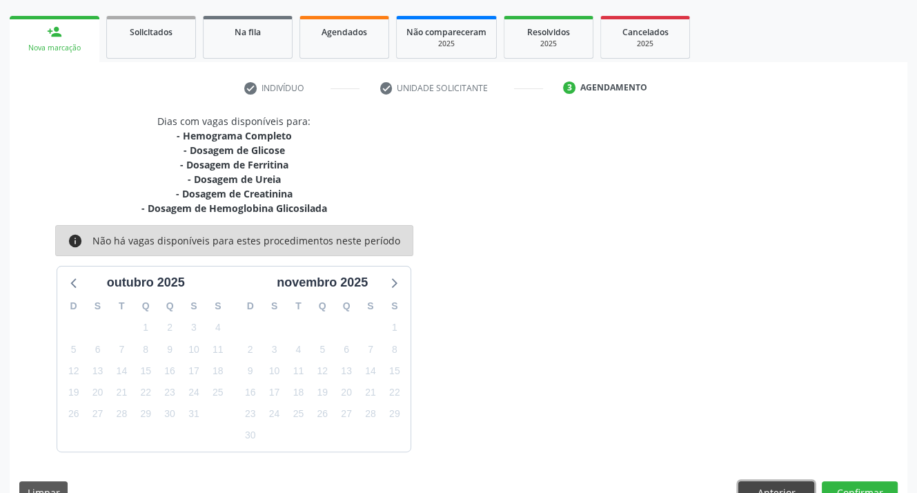
click at [781, 486] on button "Anterior" at bounding box center [776, 492] width 76 height 23
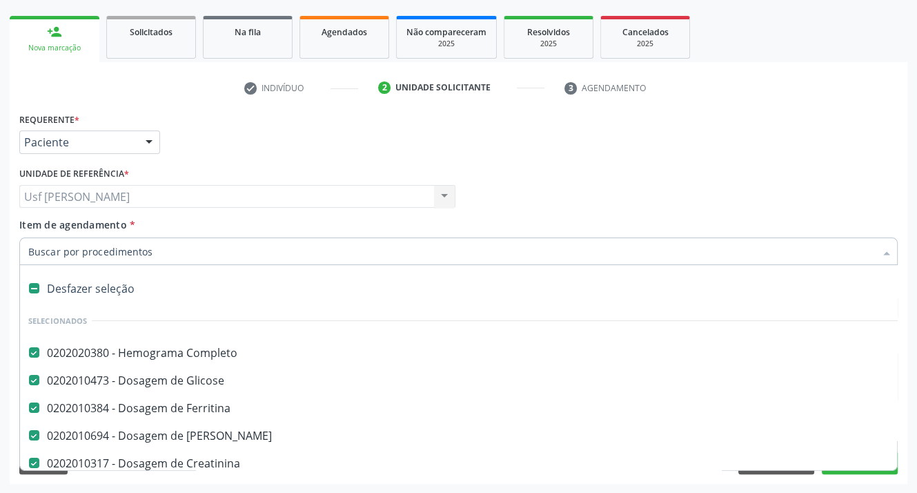
click at [204, 247] on input "Item de agendamento *" at bounding box center [451, 251] width 847 height 28
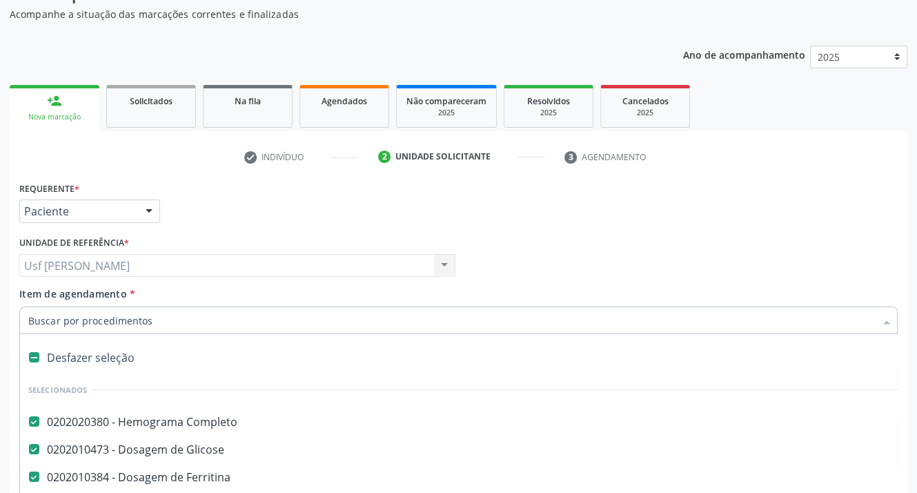
click at [446, 367] on div "Desfazer seleção" at bounding box center [565, 358] width 1091 height 28
checkbox Completo "false"
checkbox Glicose "false"
checkbox Ferritina "false"
checkbox Ureia "false"
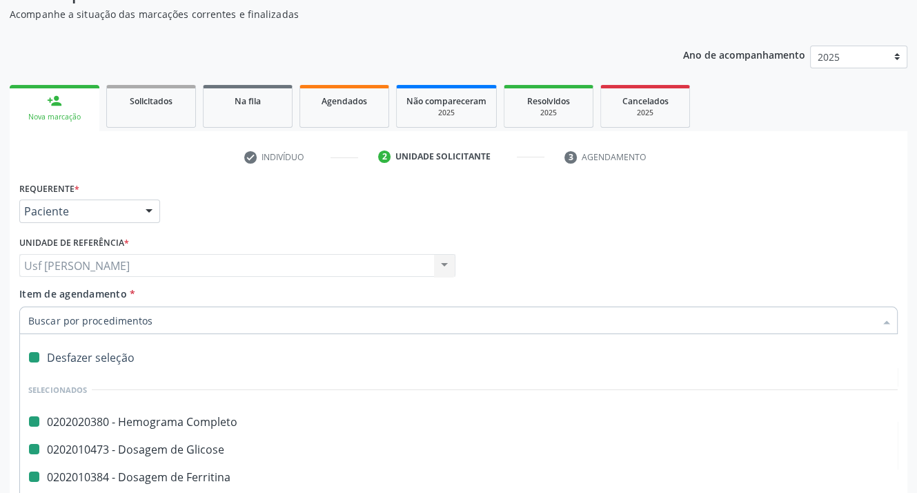
checkbox Creatinina "false"
checkbox Glicosilada "false"
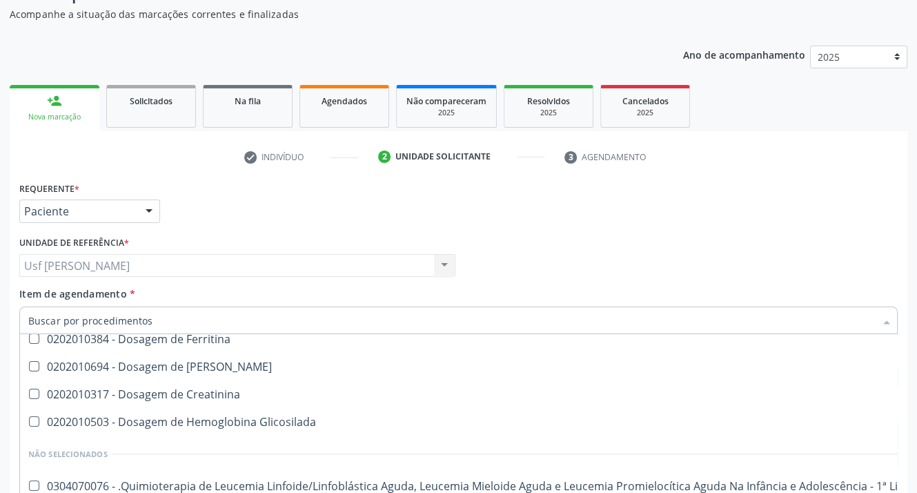
scroll to position [0, 0]
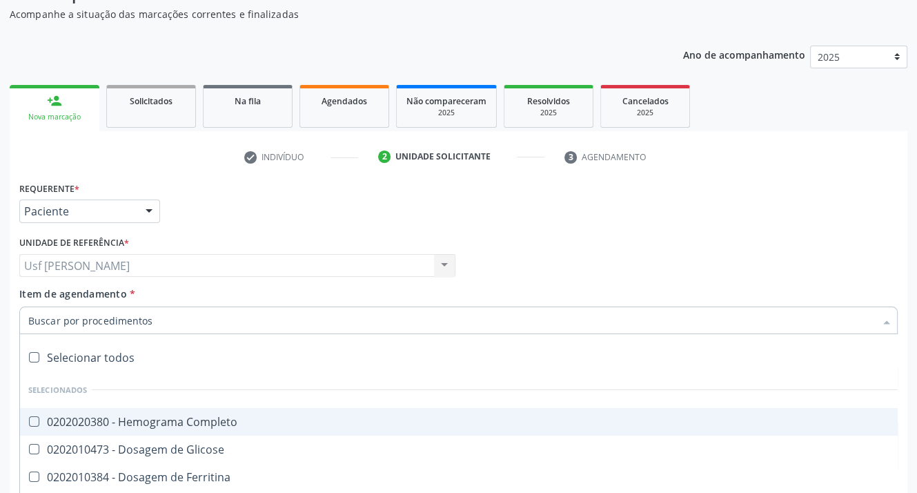
click at [33, 423] on Completo at bounding box center [34, 421] width 10 height 10
click at [29, 423] on Completo "checkbox" at bounding box center [24, 421] width 9 height 9
checkbox Completo "true"
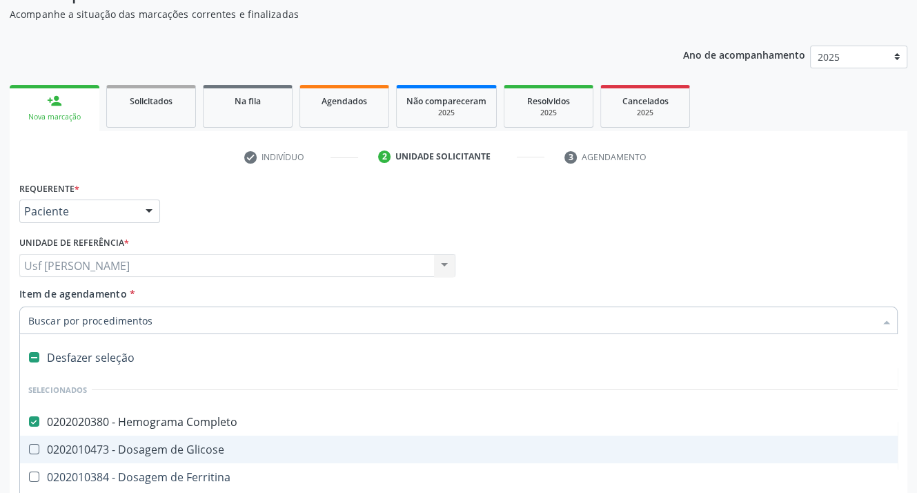
click at [31, 449] on Glicose at bounding box center [34, 449] width 10 height 10
click at [29, 449] on Glicose "checkbox" at bounding box center [24, 448] width 9 height 9
checkbox Glicose "true"
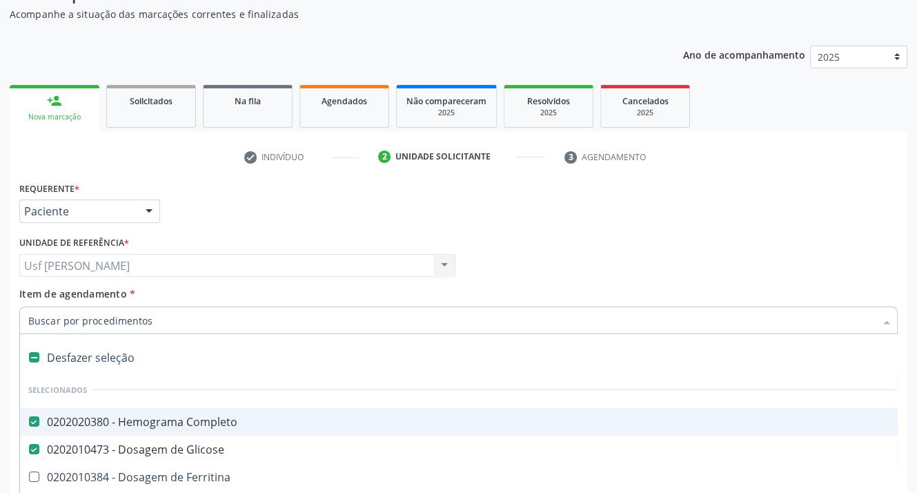
scroll to position [69, 0]
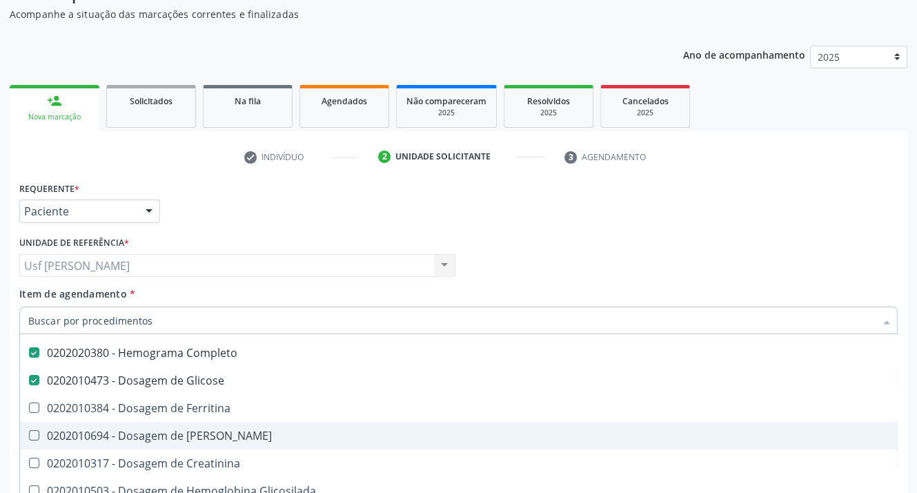
click at [33, 436] on Ureia at bounding box center [34, 435] width 10 height 10
click at [29, 436] on Ureia "checkbox" at bounding box center [24, 435] width 9 height 9
checkbox Ureia "true"
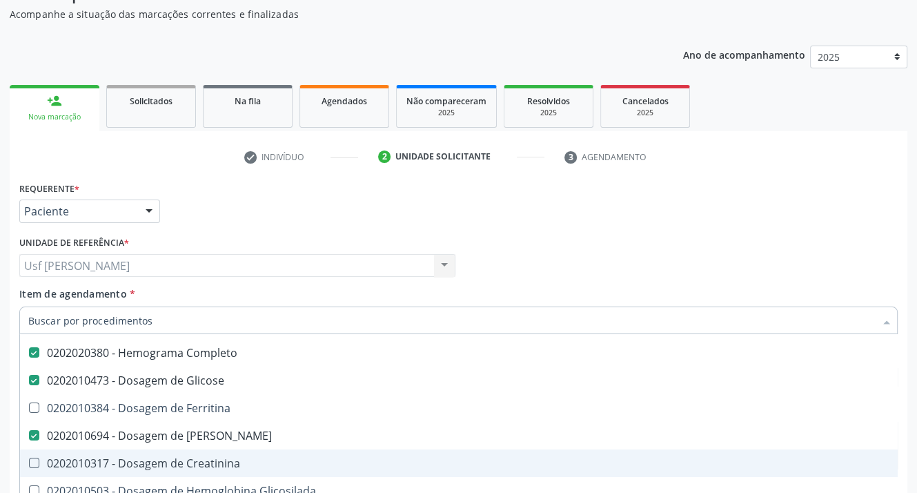
click at [35, 462] on Creatinina at bounding box center [34, 462] width 10 height 10
click at [29, 462] on Creatinina "checkbox" at bounding box center [24, 462] width 9 height 9
checkbox Creatinina "true"
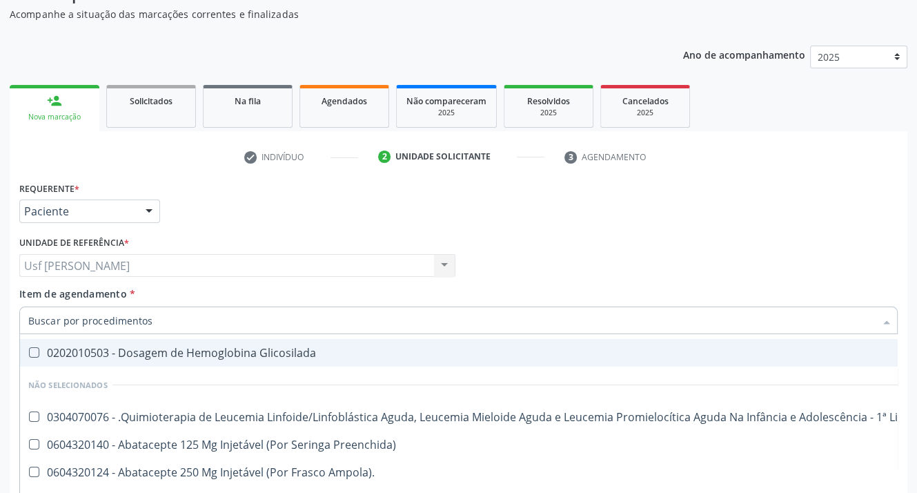
click at [31, 352] on Glicosilada at bounding box center [34, 352] width 10 height 10
click at [29, 352] on Glicosilada "checkbox" at bounding box center [24, 352] width 9 height 9
checkbox Glicosilada "true"
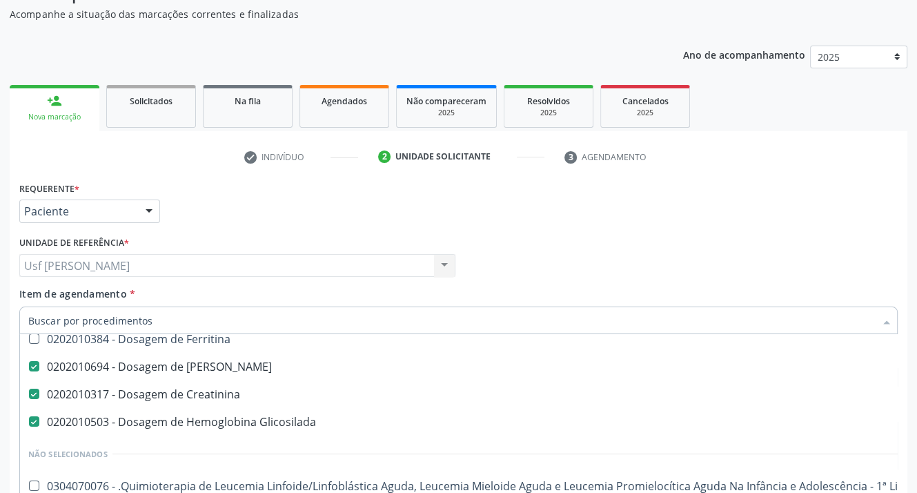
scroll to position [69, 0]
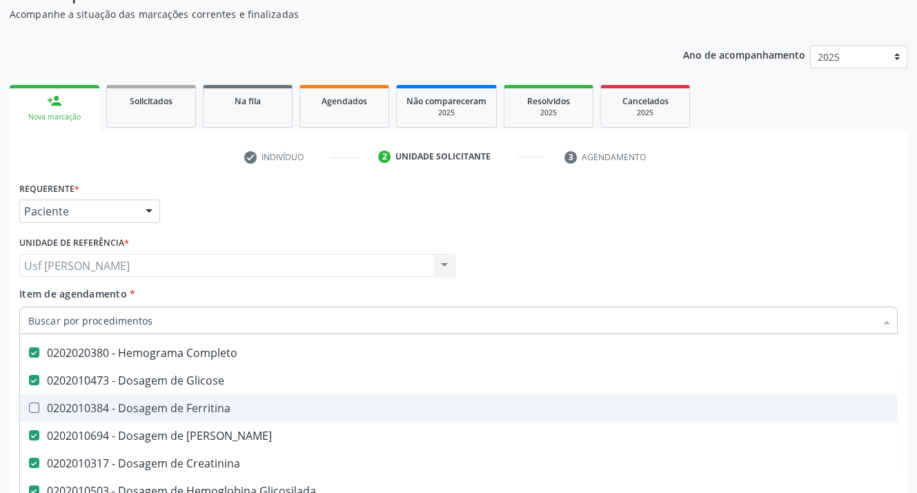
click at [36, 404] on Ferritina at bounding box center [34, 407] width 10 height 10
click at [29, 404] on Ferritina "checkbox" at bounding box center [24, 407] width 9 height 9
checkbox Ferritina "true"
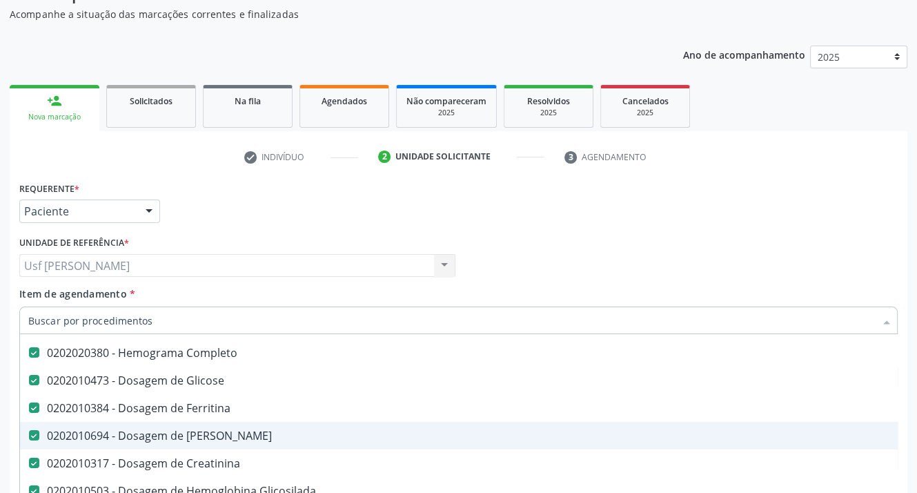
scroll to position [190, 0]
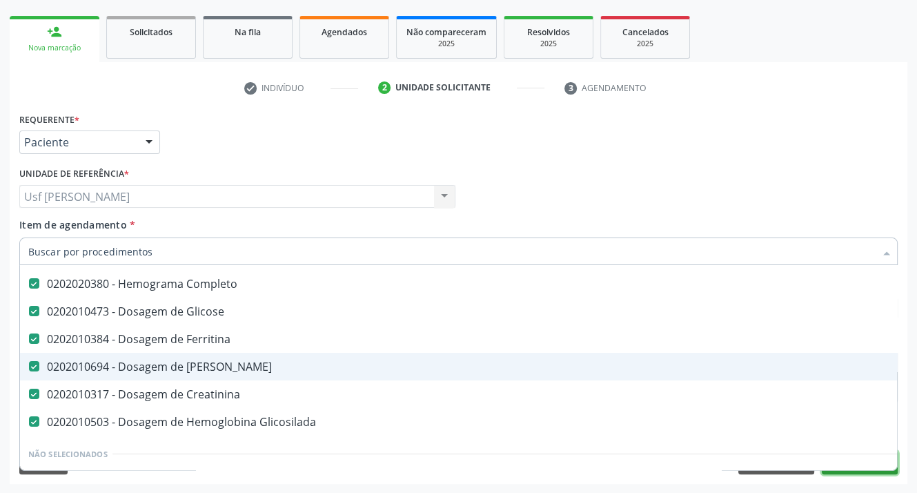
click at [842, 473] on button "Próximo" at bounding box center [860, 462] width 76 height 23
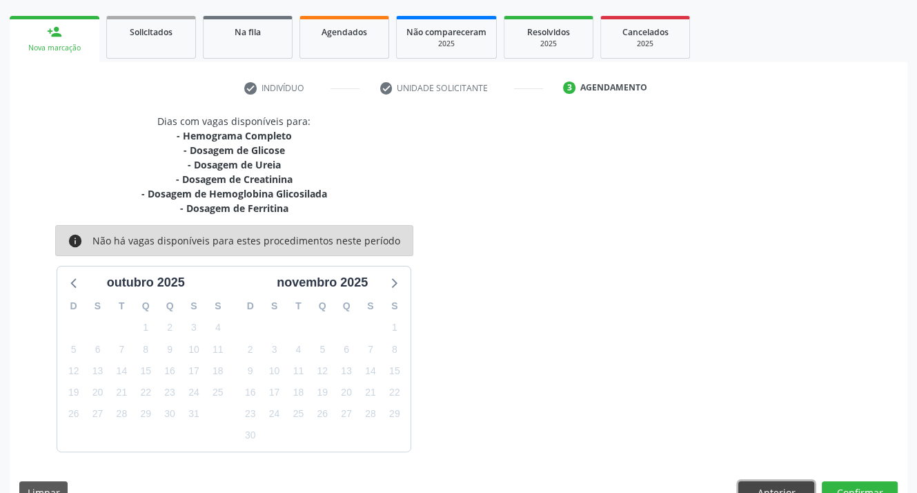
click at [793, 484] on button "Anterior" at bounding box center [776, 492] width 76 height 23
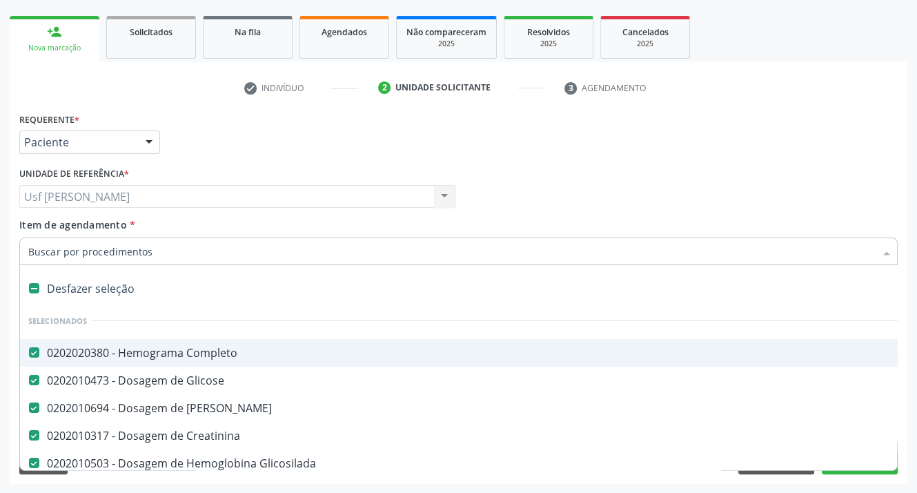
scroll to position [69, 0]
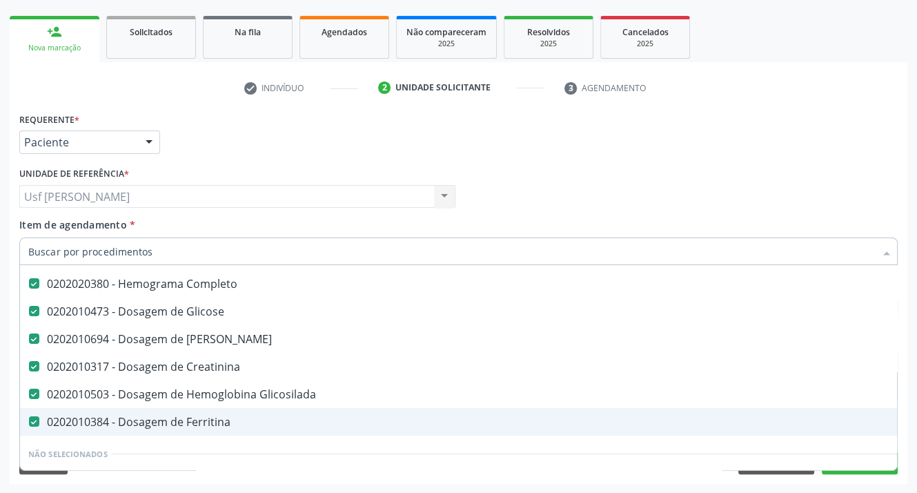
click at [33, 417] on Ferritina at bounding box center [34, 421] width 10 height 10
click at [29, 417] on Ferritina "checkbox" at bounding box center [24, 421] width 9 height 9
checkbox Ferritina "false"
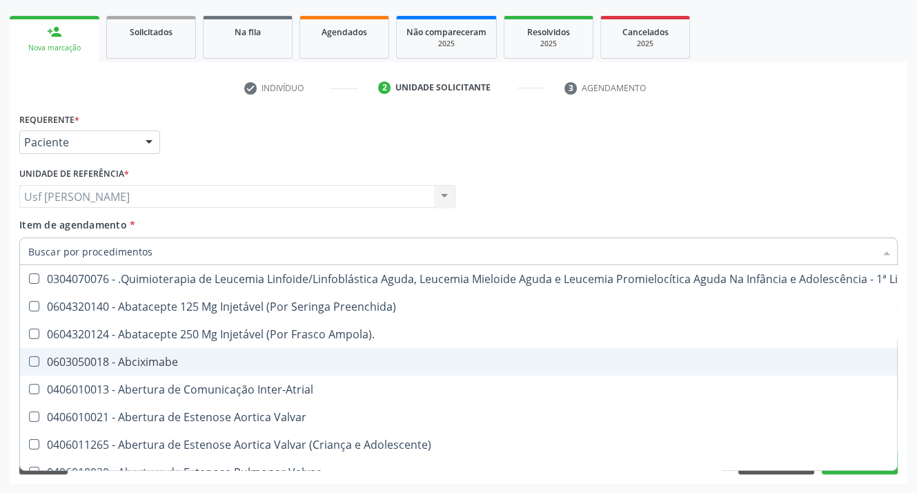
scroll to position [276, 211]
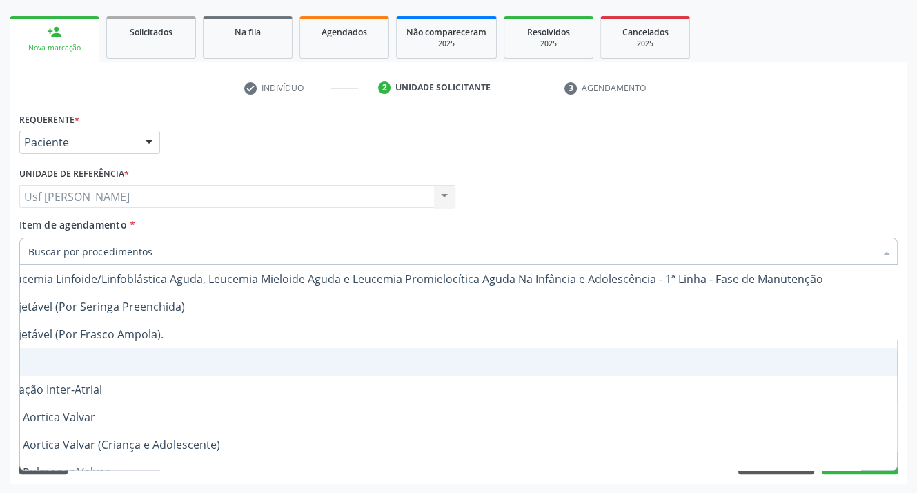
click at [854, 468] on div "Desfazer seleção Selecionados 0202020380 - Hemograma Completo 0202010473 - Dosa…" at bounding box center [458, 368] width 878 height 206
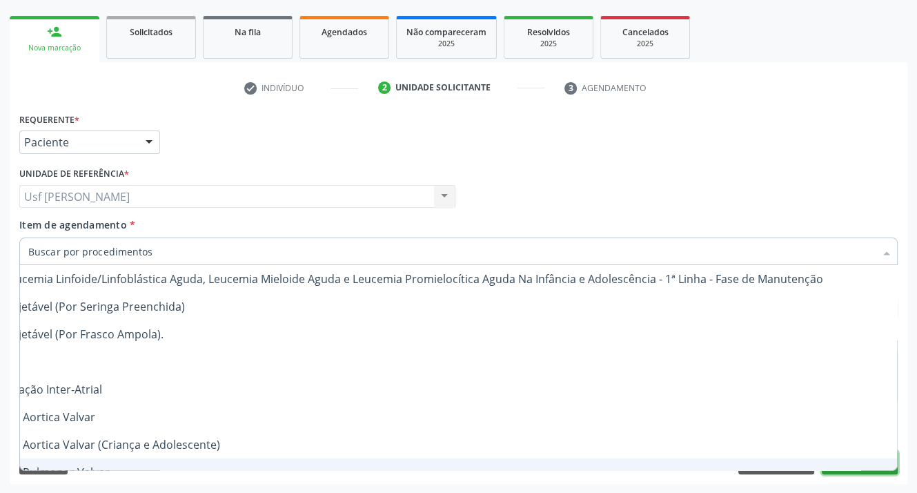
click at [856, 471] on button "Próximo" at bounding box center [860, 462] width 76 height 23
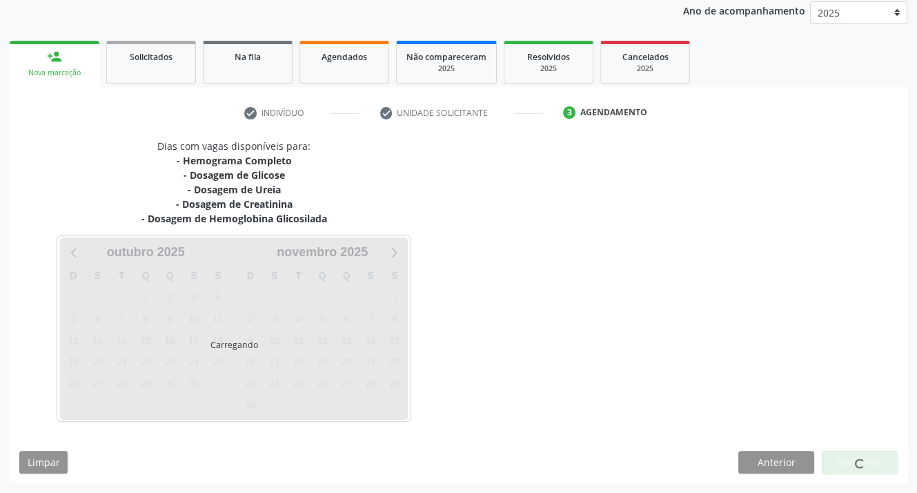
scroll to position [0, 0]
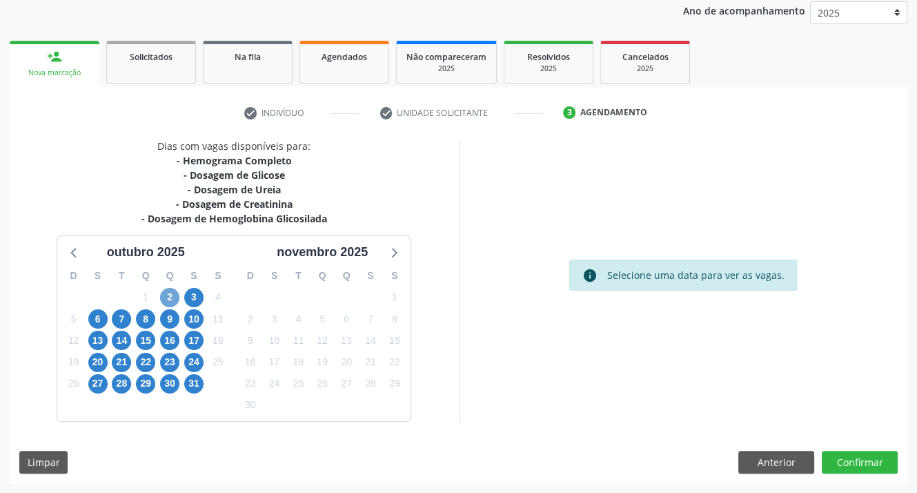
click at [168, 296] on span "2" at bounding box center [169, 297] width 19 height 19
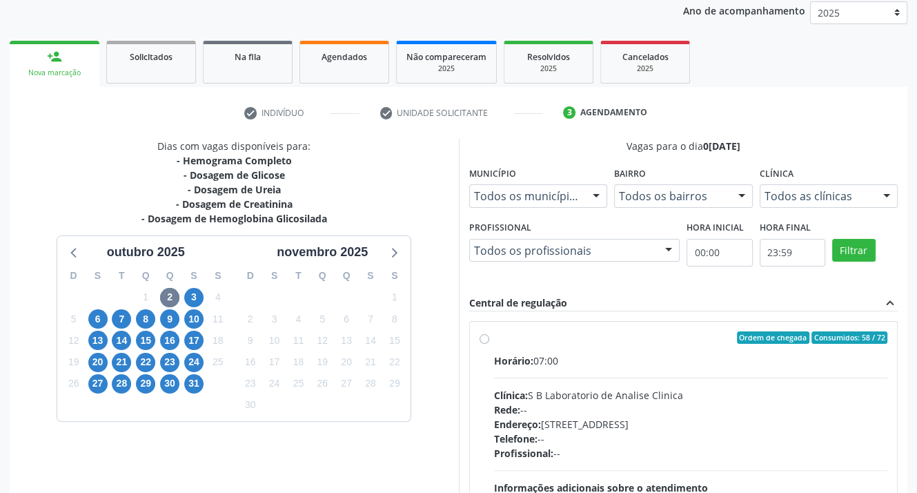
click at [494, 340] on label "Ordem de chegada Consumidos: 58 / 72 Horário: 07:00 Clínica: S B Laboratorio de…" at bounding box center [691, 437] width 394 height 212
click at [483, 340] on input "Ordem de chegada Consumidos: 58 / 72 Horário: 07:00 Clínica: S B Laboratorio de…" at bounding box center [485, 337] width 10 height 12
radio input "true"
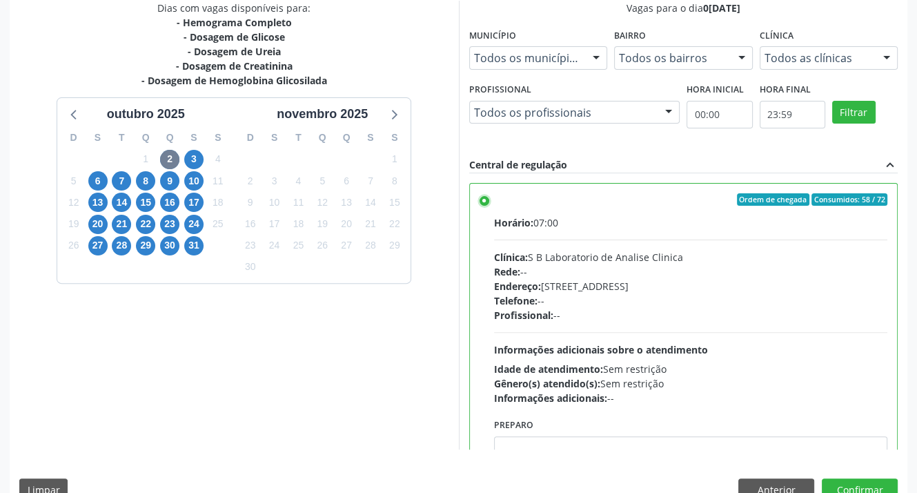
scroll to position [331, 0]
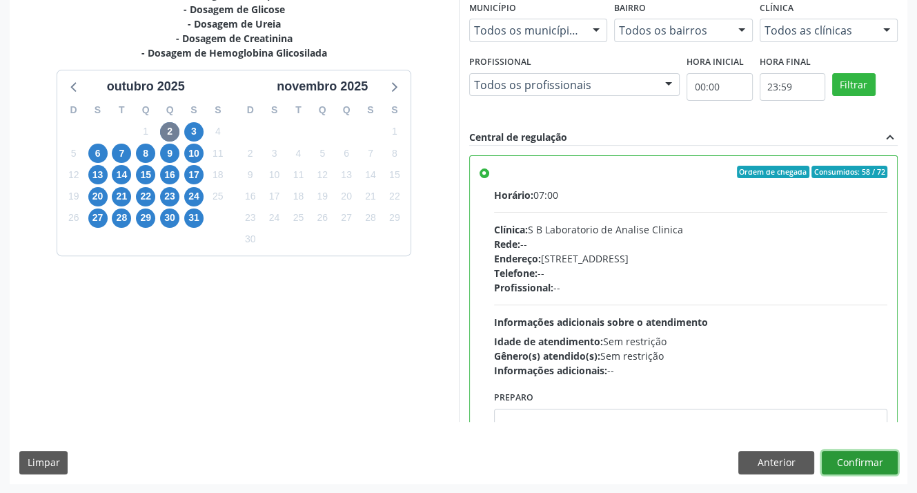
click at [856, 461] on button "Confirmar" at bounding box center [860, 462] width 76 height 23
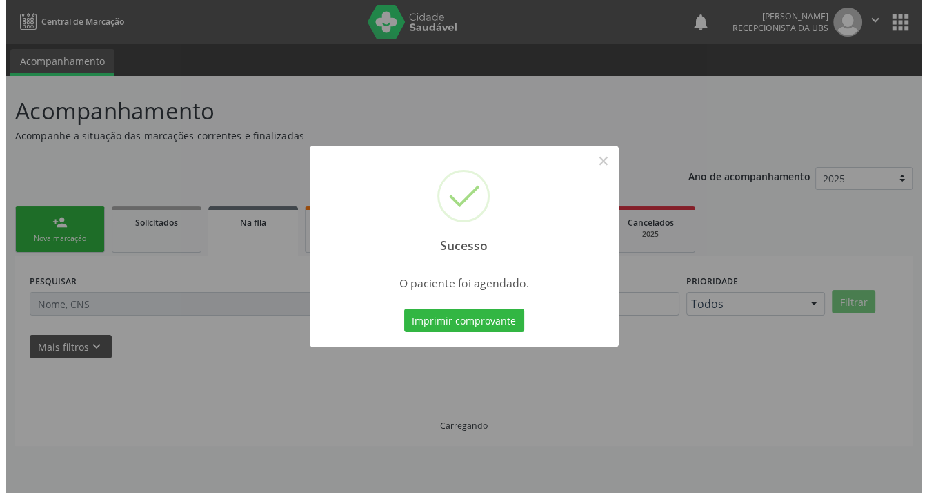
scroll to position [0, 0]
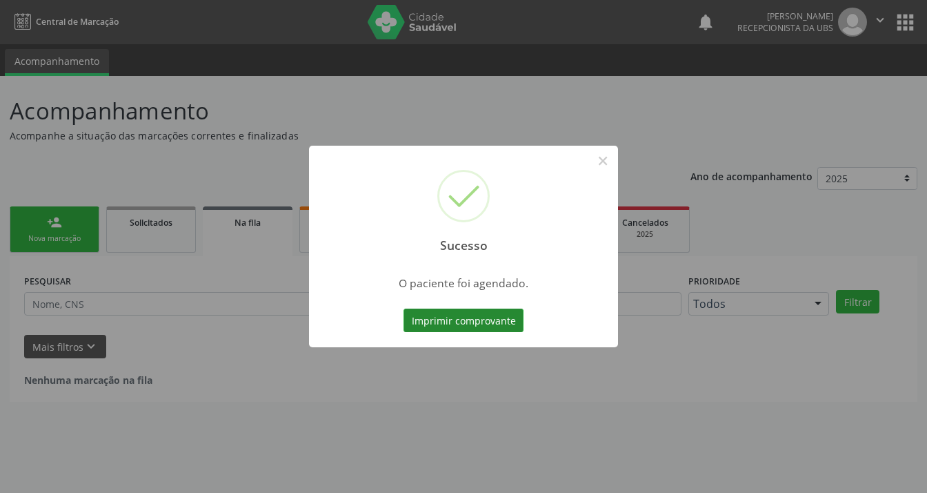
click at [466, 321] on button "Imprimir comprovante" at bounding box center [464, 319] width 120 height 23
